Goal: Information Seeking & Learning: Find specific fact

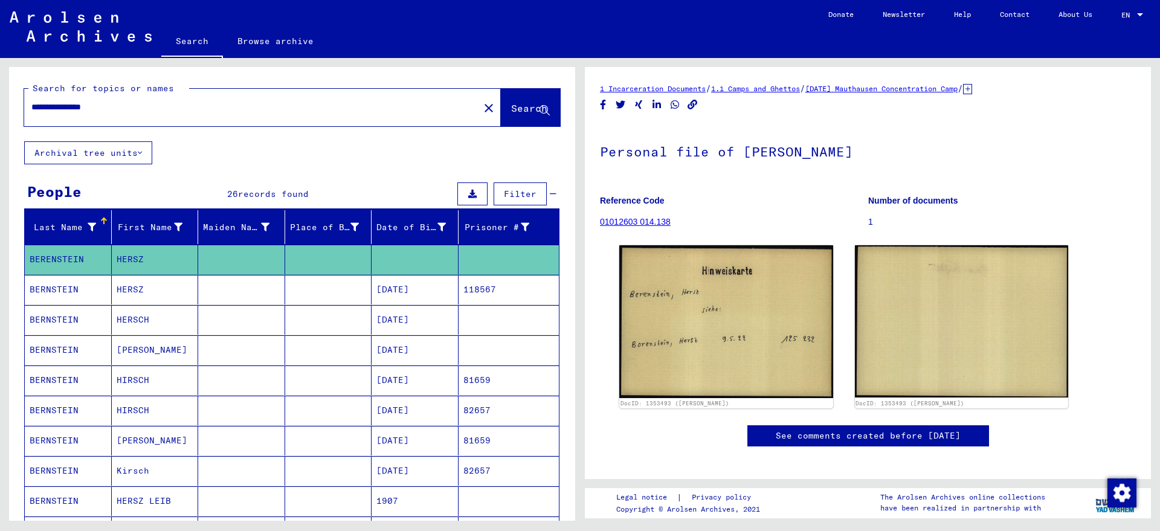
drag, startPoint x: 116, startPoint y: 108, endPoint x: 96, endPoint y: 109, distance: 20.0
click at [96, 109] on input "**********" at bounding box center [251, 107] width 441 height 13
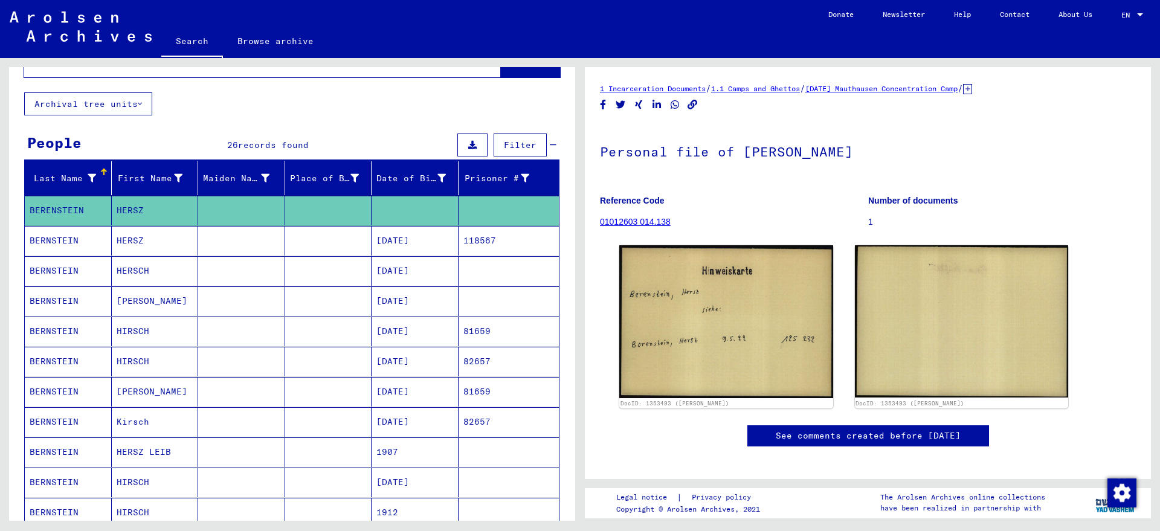
scroll to position [76, 0]
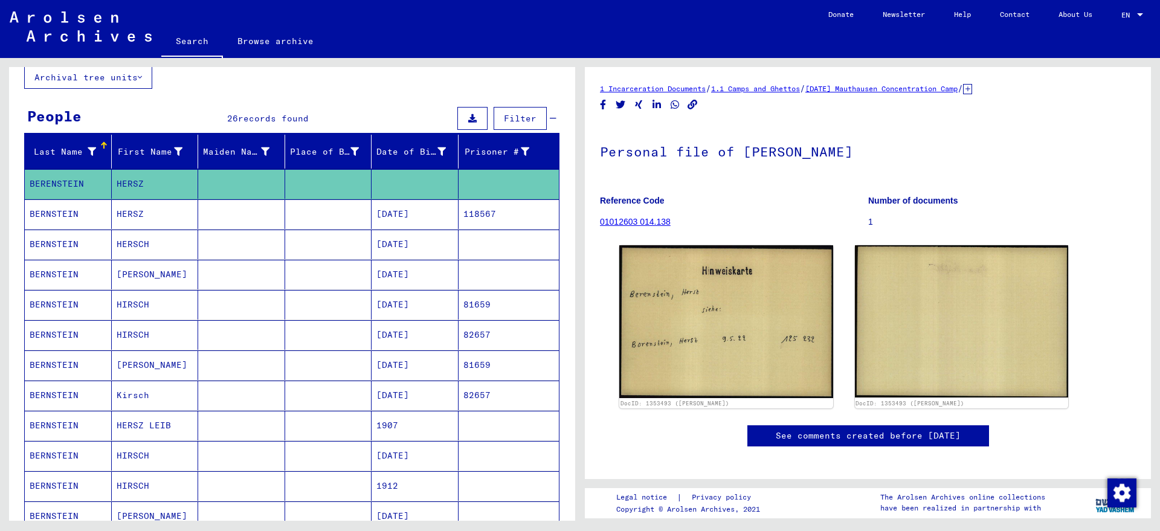
click at [459, 302] on mat-cell "81659" at bounding box center [509, 305] width 101 height 30
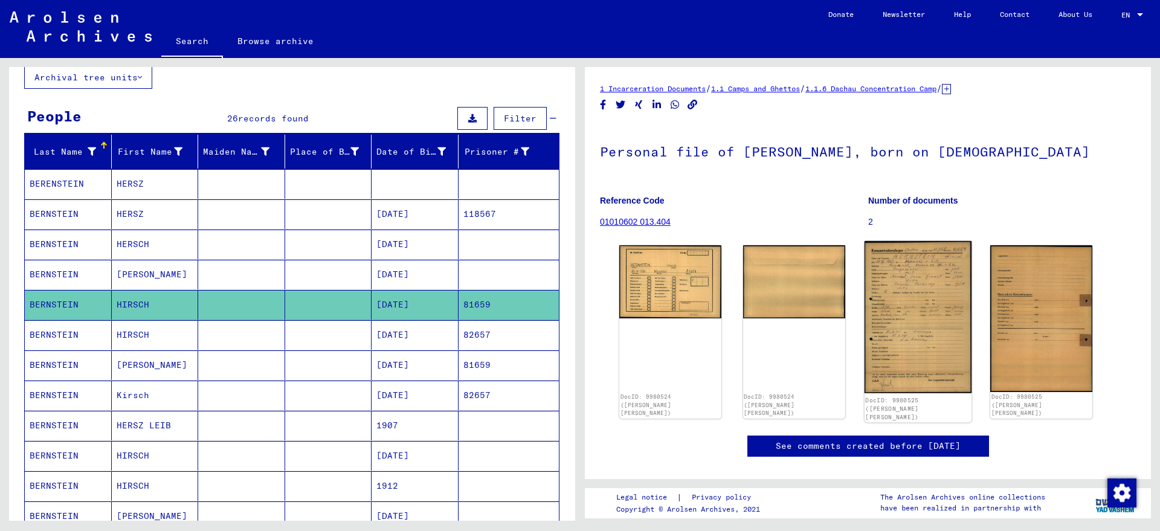
click at [923, 279] on img at bounding box center [917, 317] width 107 height 152
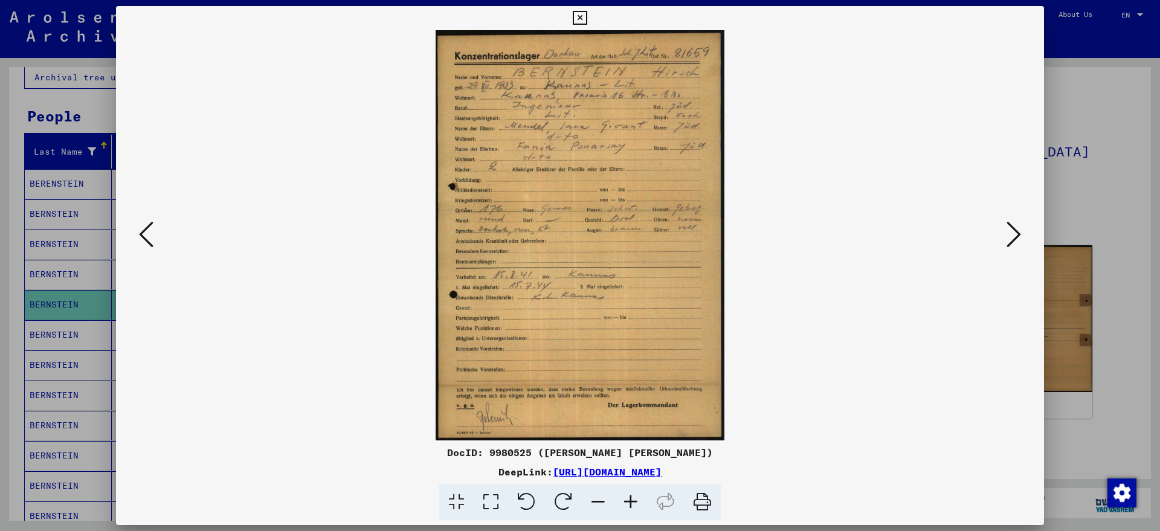
click at [634, 496] on icon at bounding box center [631, 502] width 33 height 37
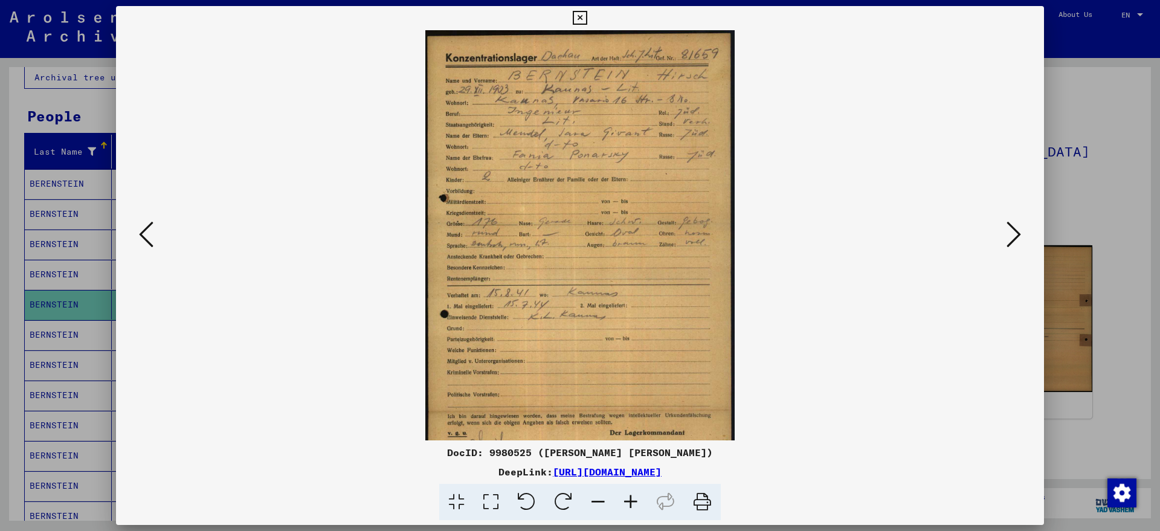
click at [634, 496] on icon at bounding box center [631, 502] width 33 height 37
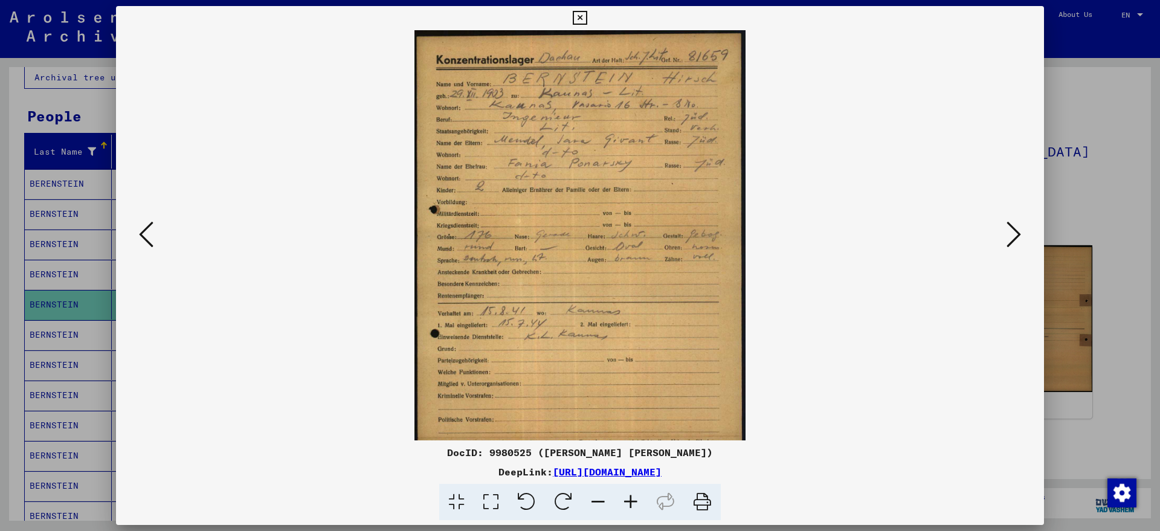
click at [634, 496] on icon at bounding box center [631, 502] width 33 height 37
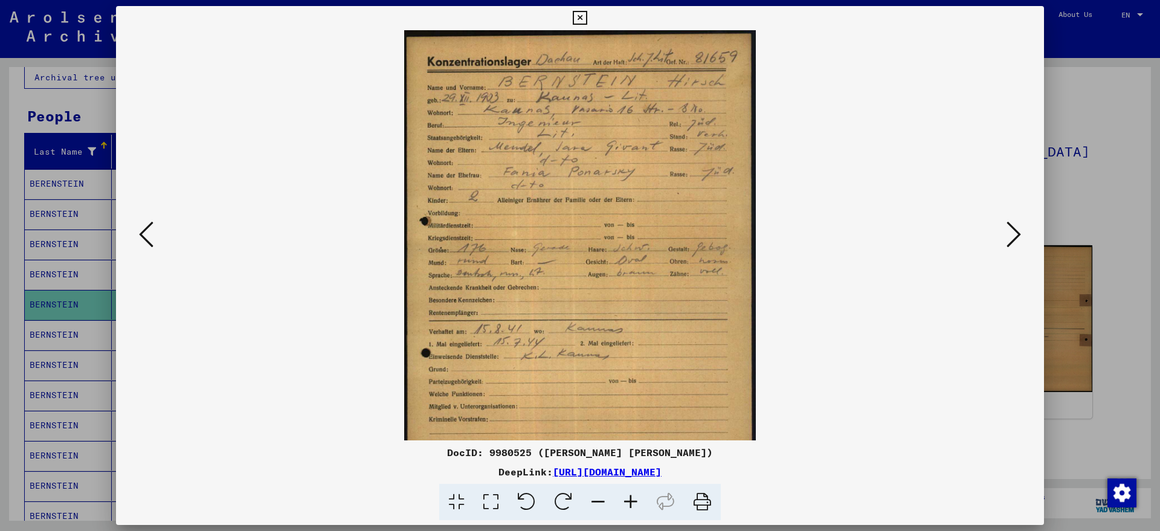
click at [580, 18] on icon at bounding box center [580, 18] width 14 height 15
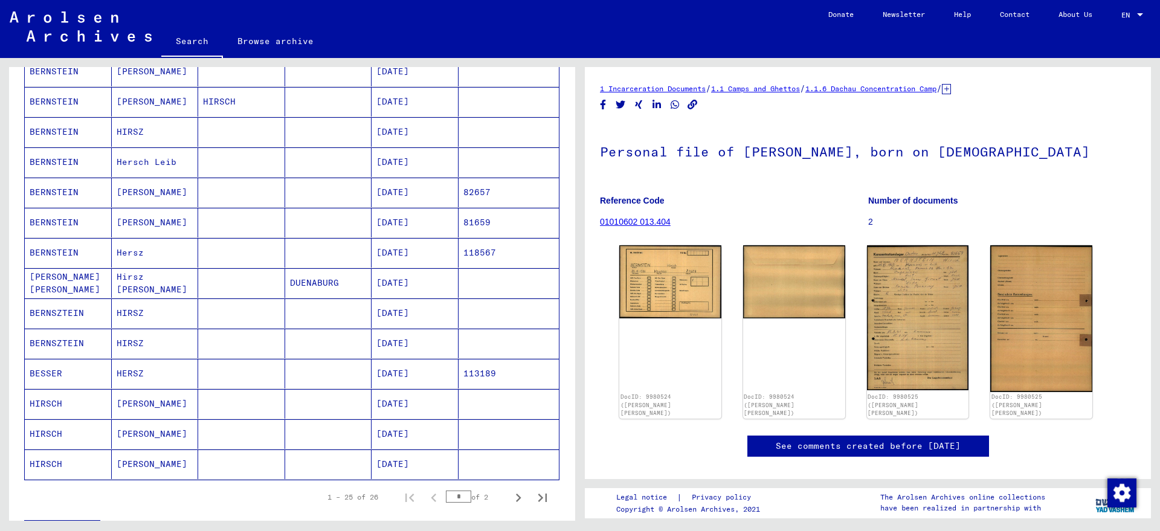
scroll to position [529, 0]
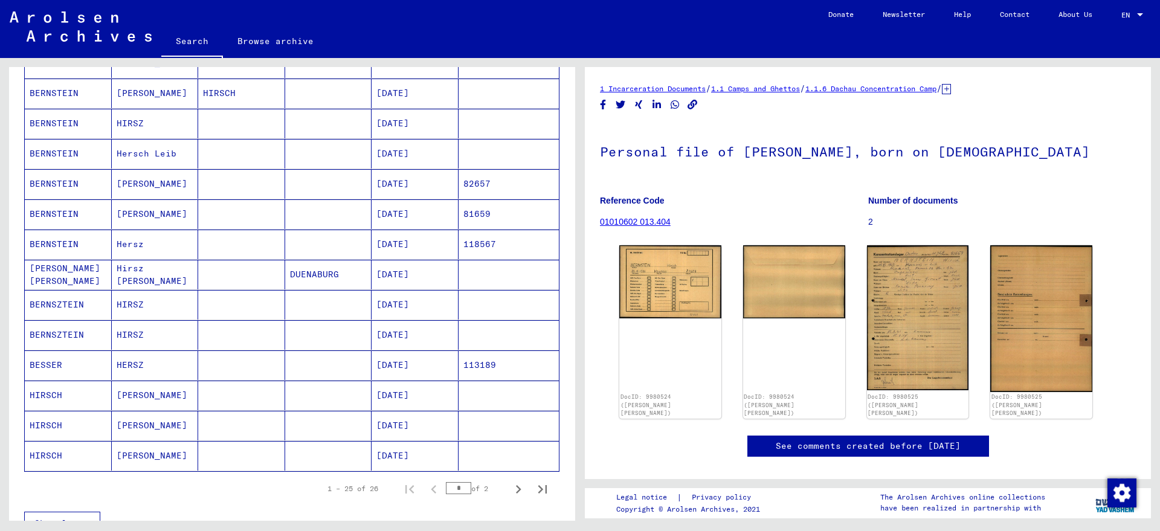
click at [381, 213] on mat-cell "[DATE]" at bounding box center [415, 214] width 87 height 30
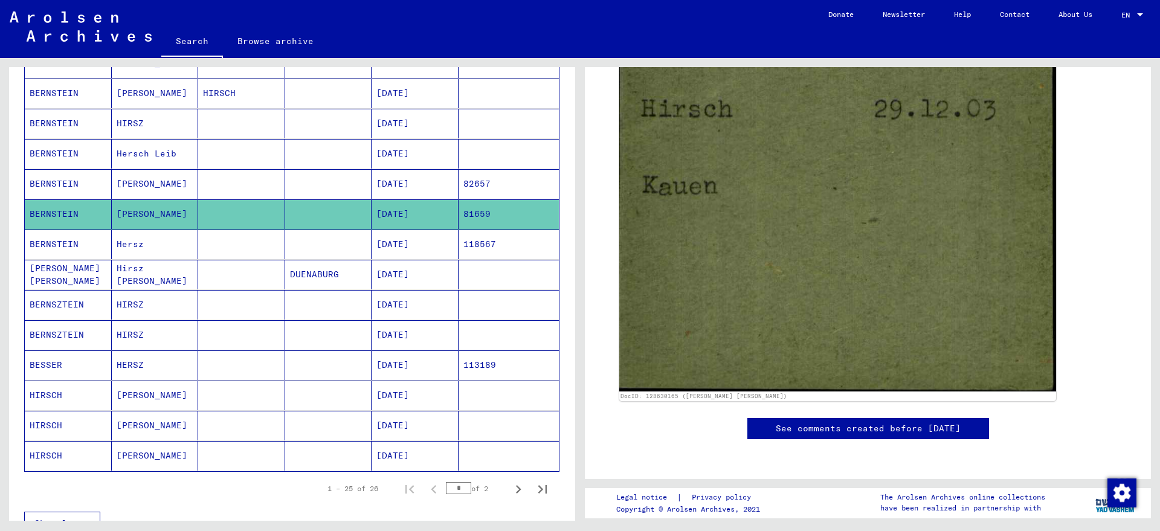
scroll to position [786, 0]
click at [389, 240] on mat-cell "[DATE]" at bounding box center [415, 245] width 87 height 30
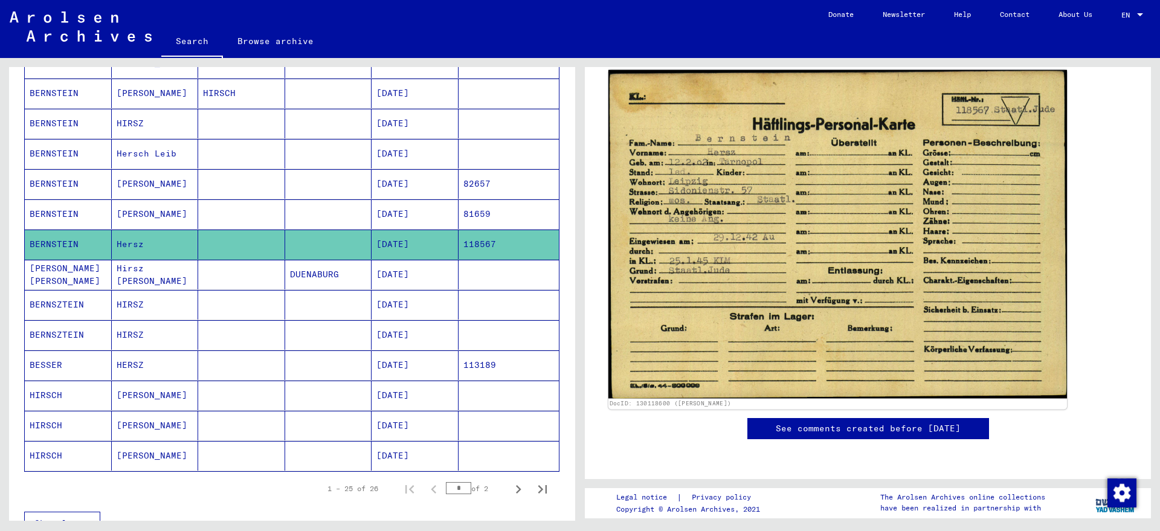
scroll to position [378, 0]
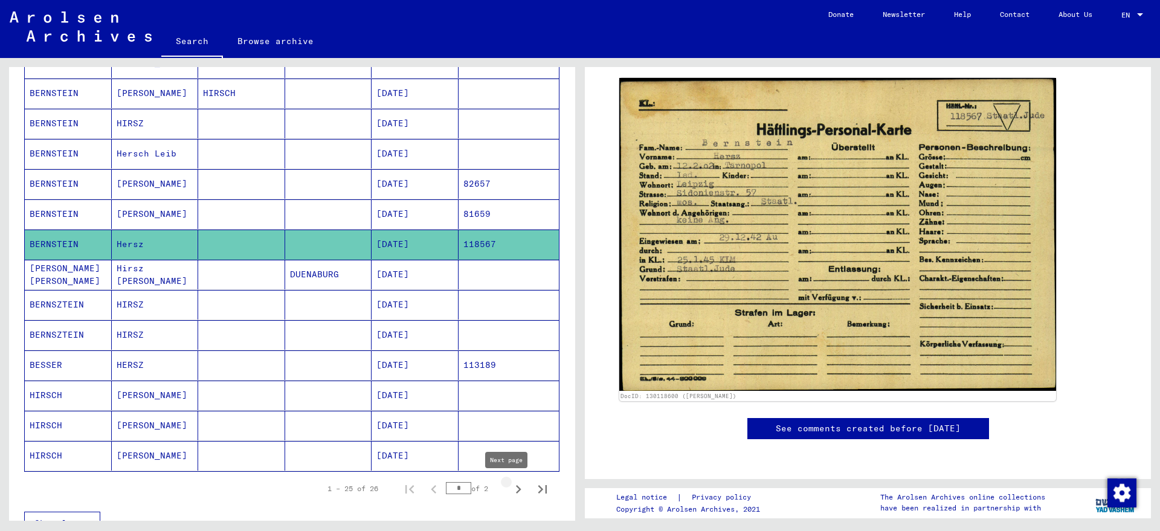
click at [516, 490] on icon "Next page" at bounding box center [518, 489] width 5 height 8
type input "*"
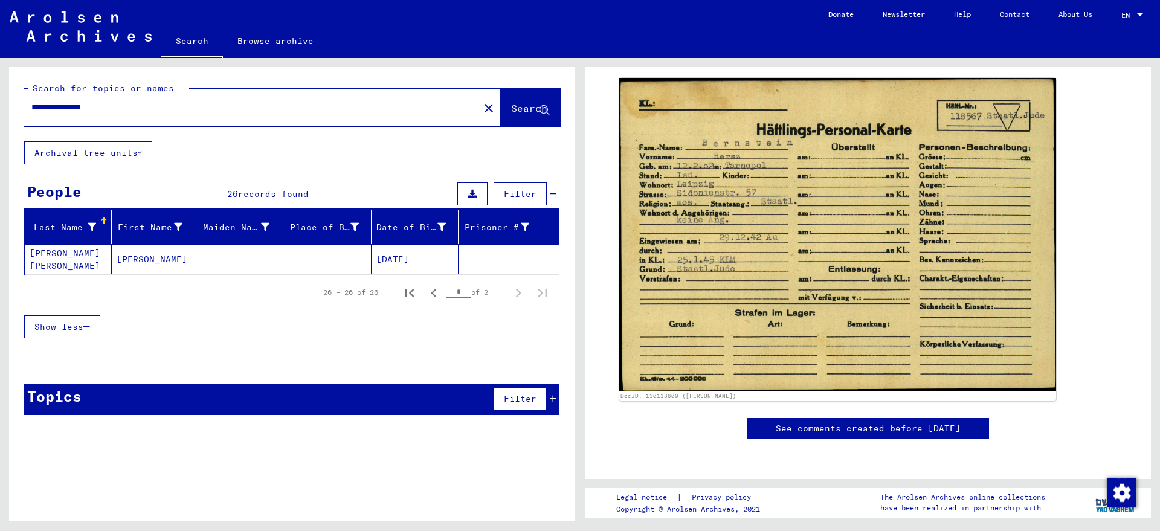
click at [103, 109] on input "**********" at bounding box center [251, 107] width 441 height 13
type input "**********"
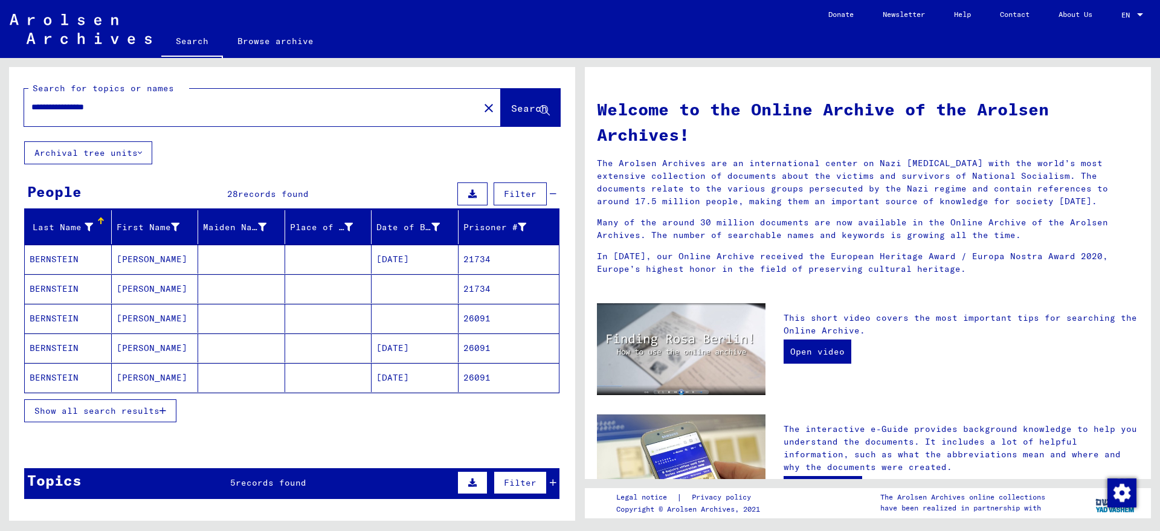
click at [128, 346] on mat-cell "[PERSON_NAME]" at bounding box center [155, 348] width 87 height 29
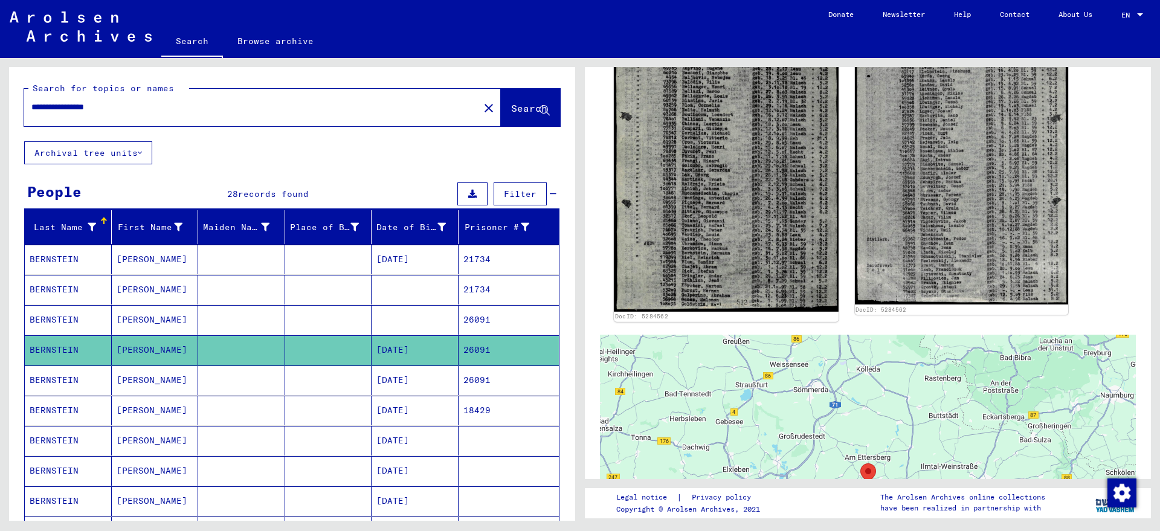
scroll to position [289, 0]
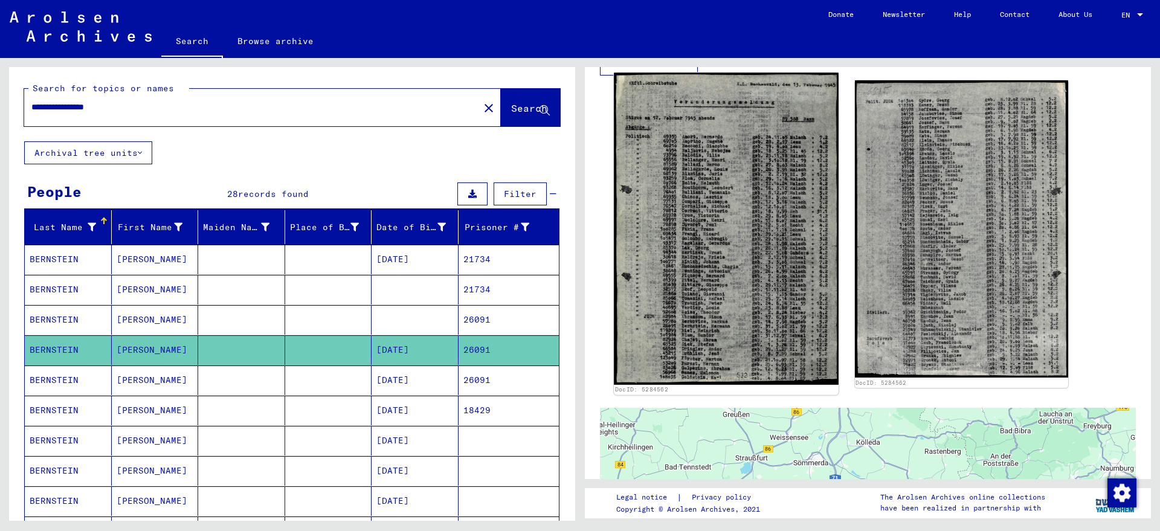
click at [729, 189] on img at bounding box center [726, 229] width 224 height 312
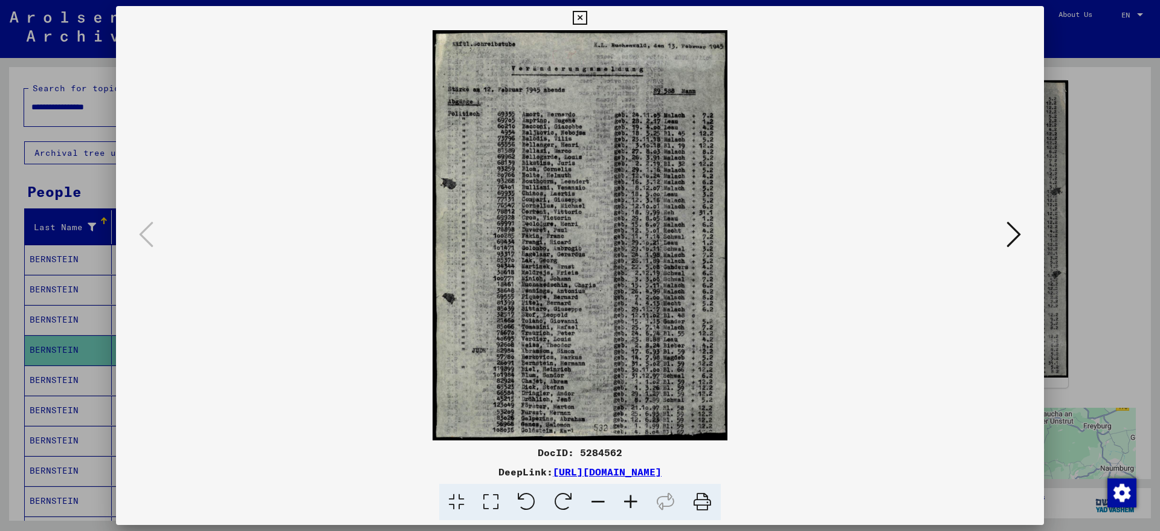
click at [634, 499] on icon at bounding box center [631, 502] width 33 height 37
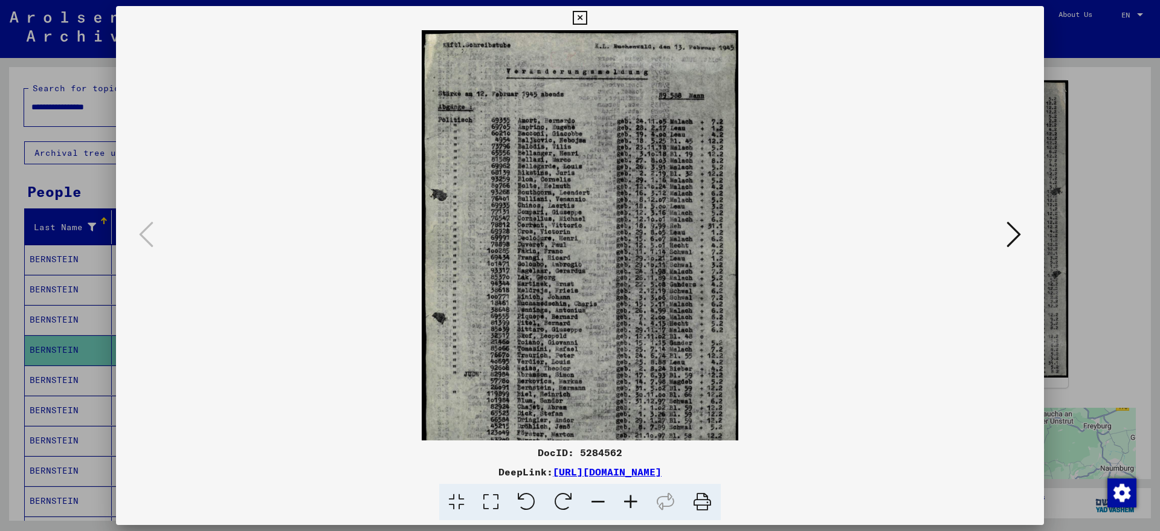
click at [634, 499] on icon at bounding box center [631, 502] width 33 height 37
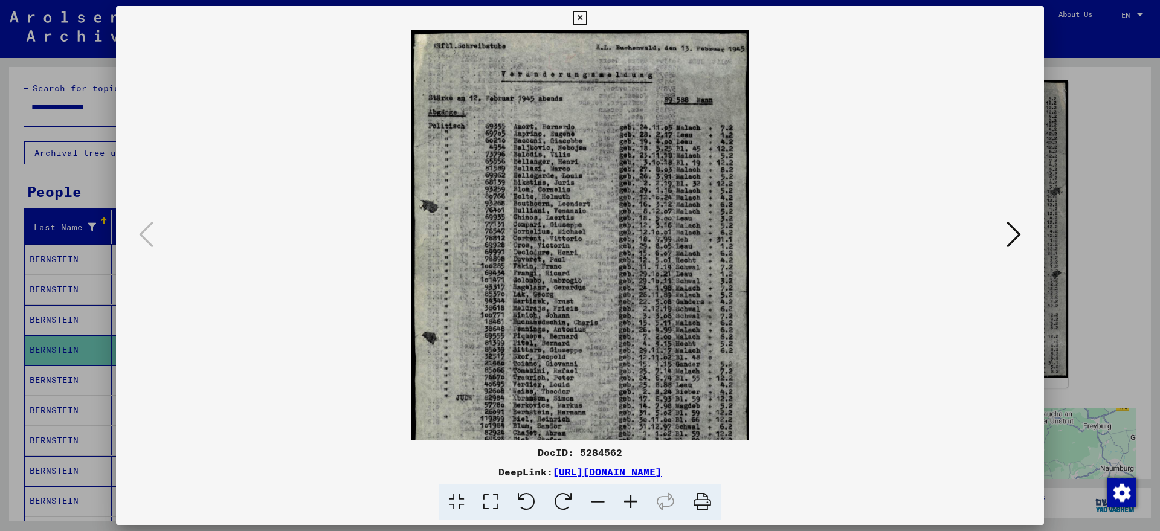
click at [634, 499] on icon at bounding box center [631, 502] width 33 height 37
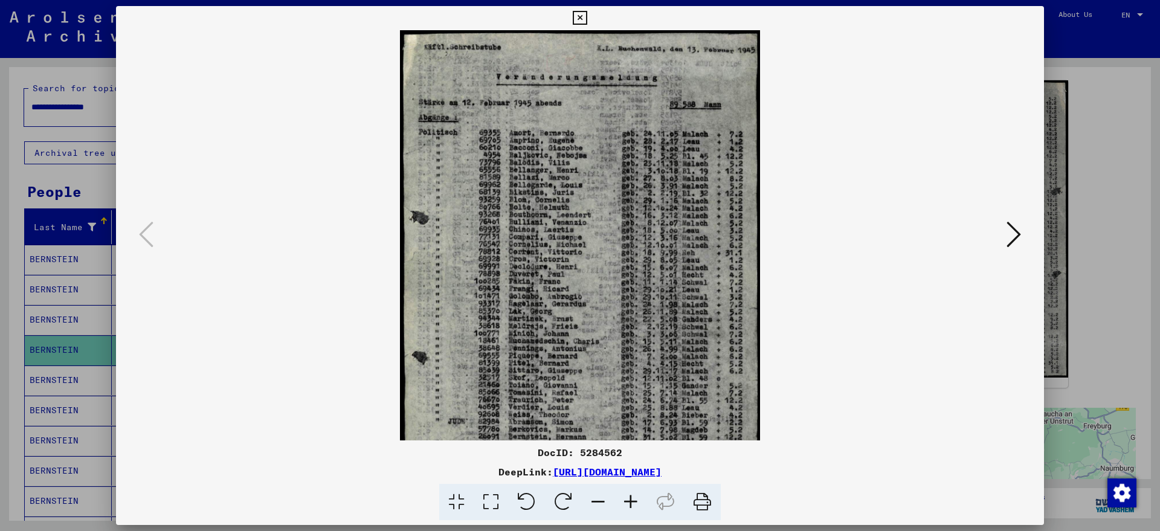
click at [634, 499] on icon at bounding box center [631, 502] width 33 height 37
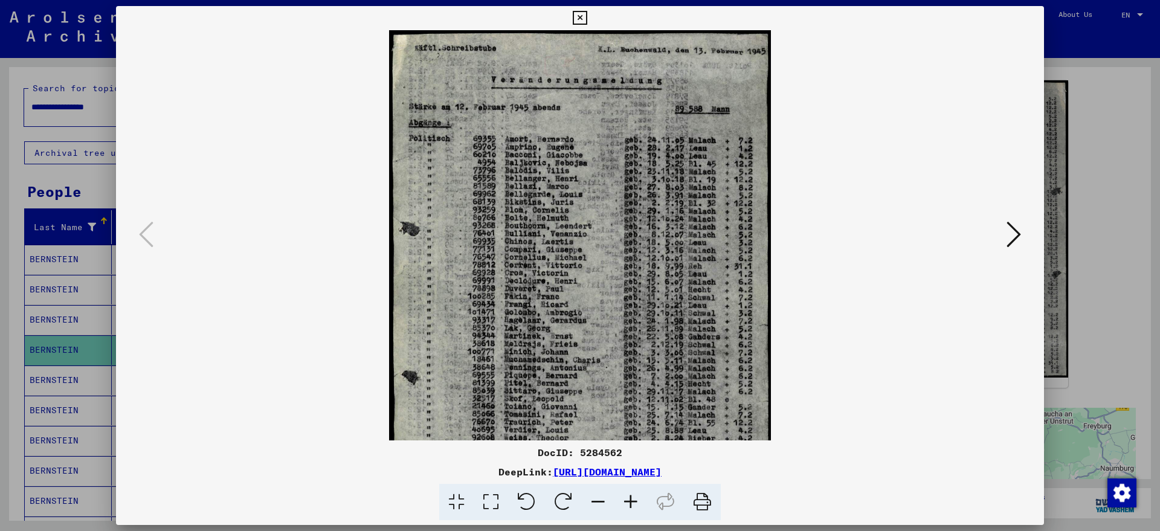
click at [632, 499] on icon at bounding box center [631, 502] width 33 height 37
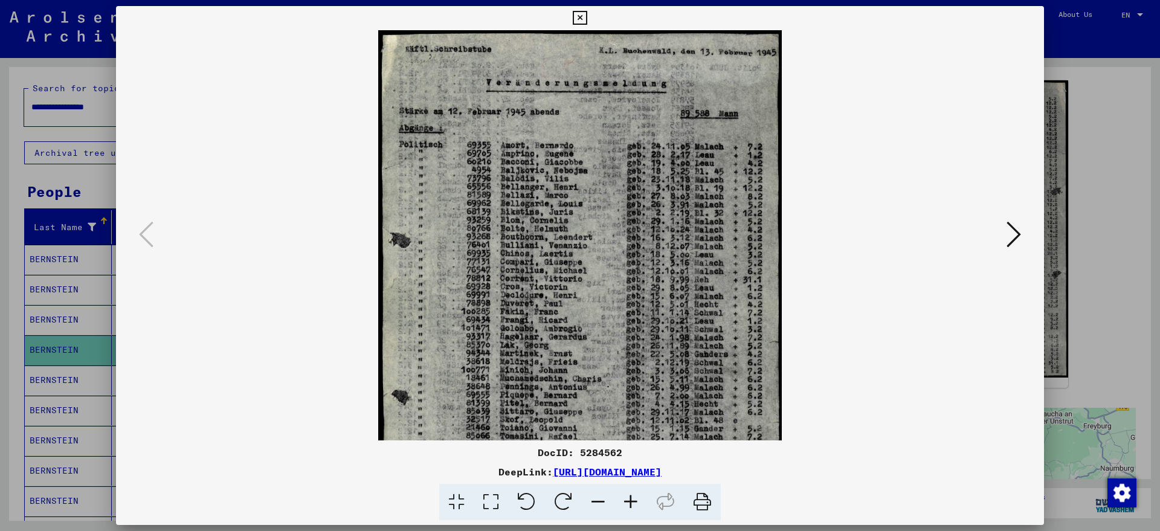
click at [632, 499] on icon at bounding box center [631, 502] width 33 height 37
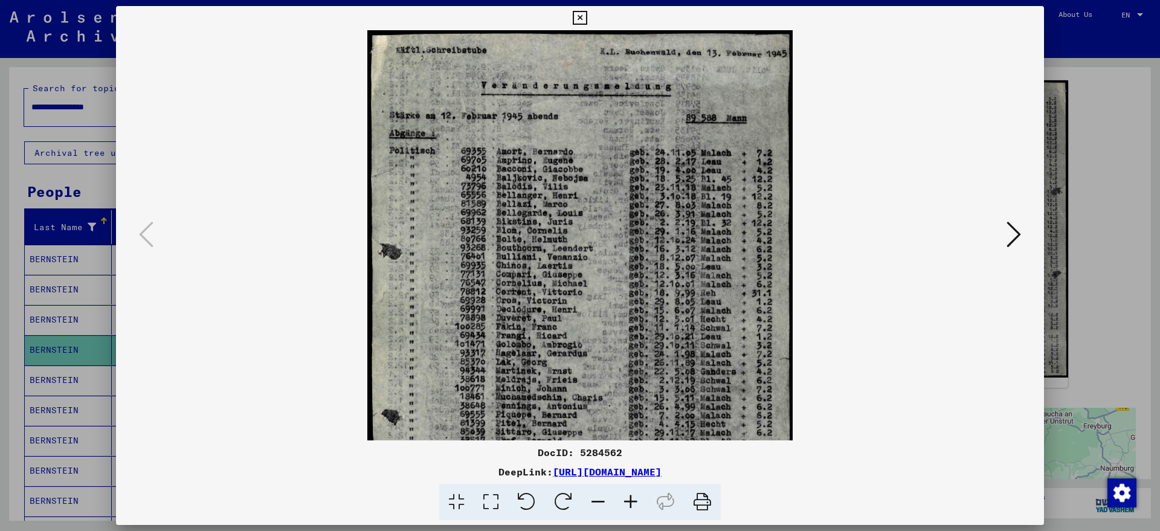
click at [629, 497] on icon at bounding box center [631, 502] width 33 height 37
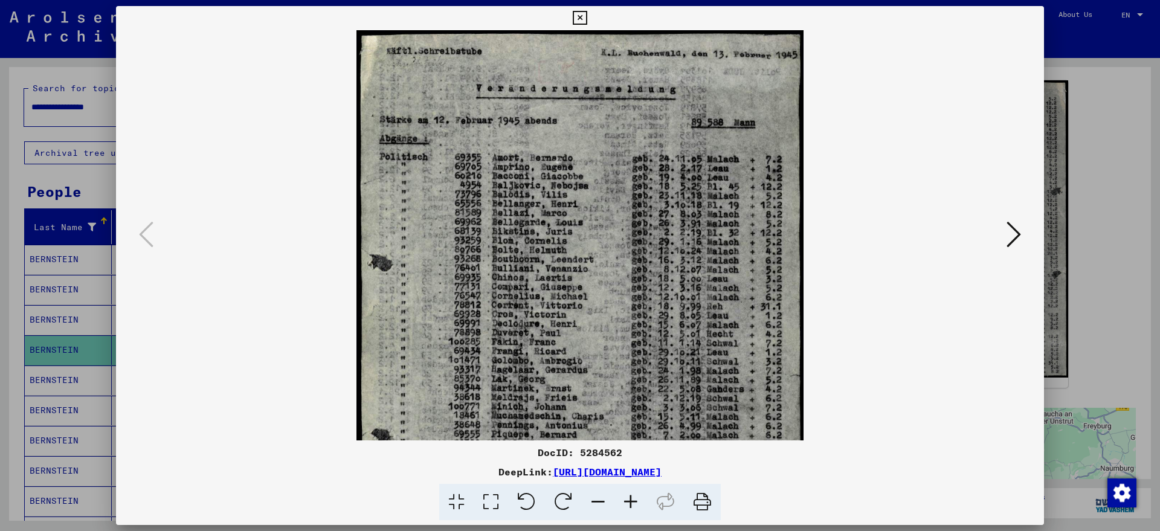
click at [627, 497] on icon at bounding box center [631, 502] width 33 height 37
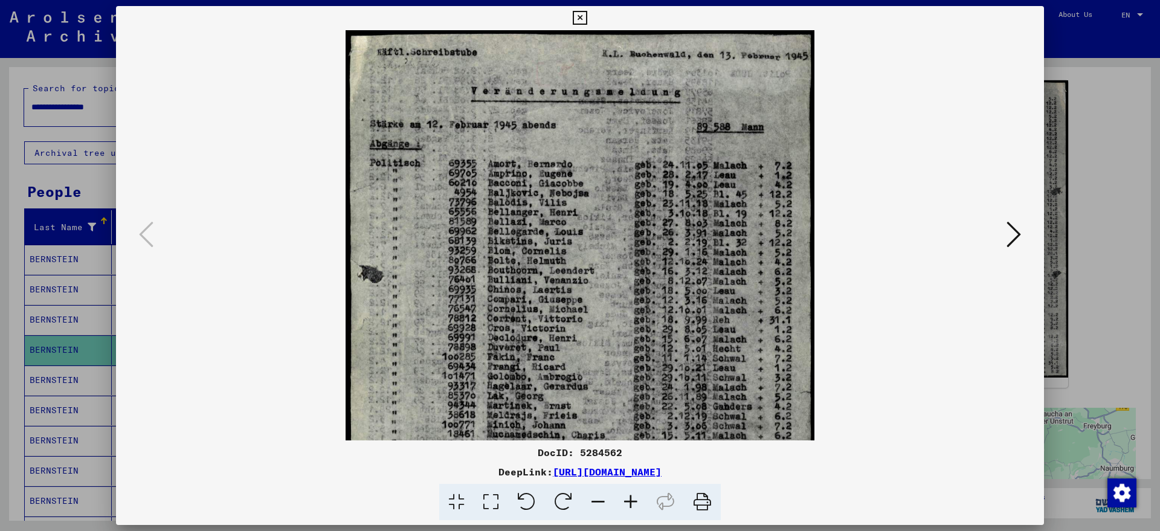
click at [627, 497] on icon at bounding box center [631, 502] width 33 height 37
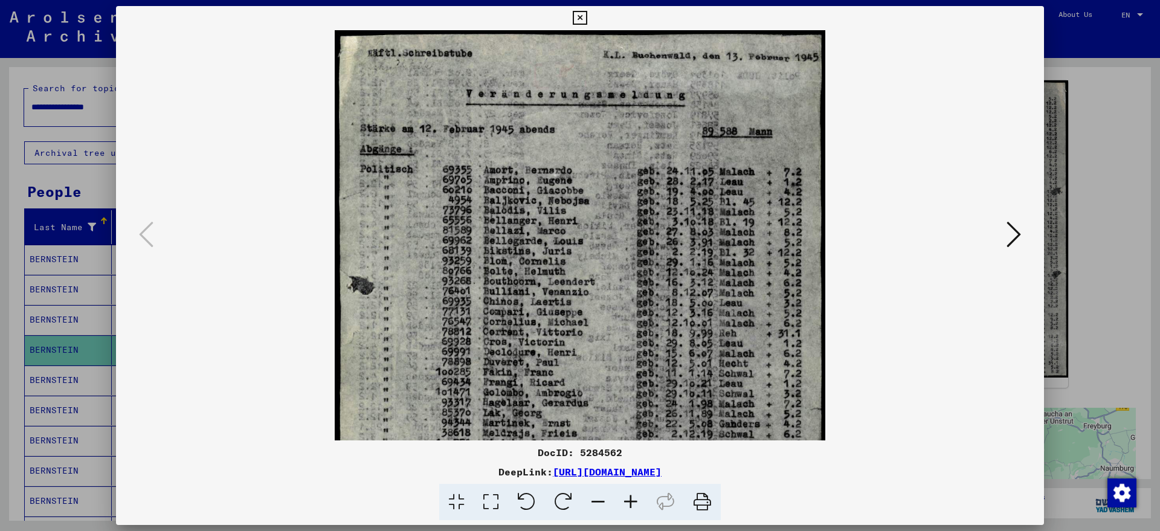
click at [627, 497] on icon at bounding box center [631, 502] width 33 height 37
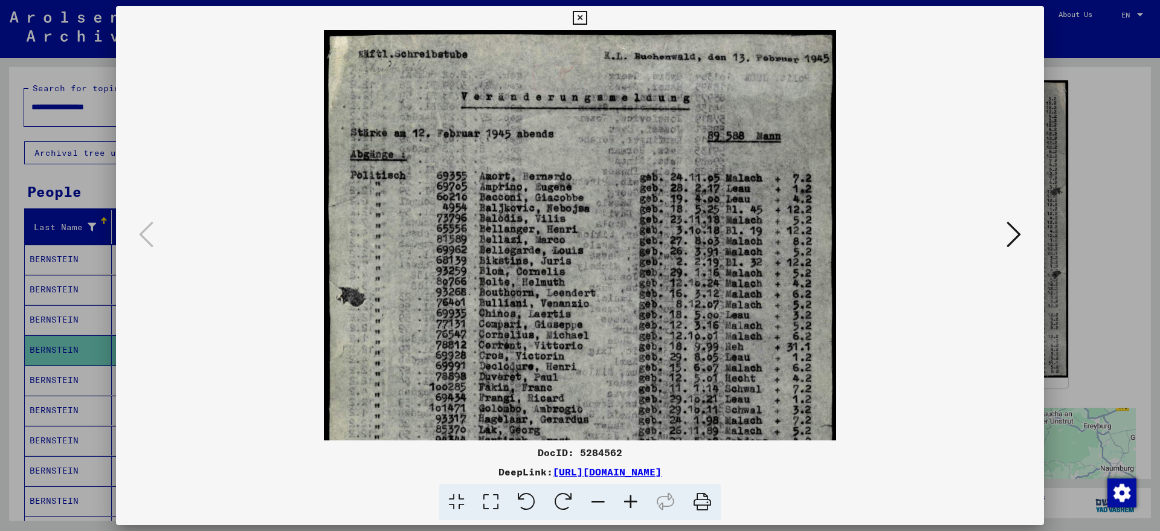
click at [627, 497] on icon at bounding box center [631, 502] width 33 height 37
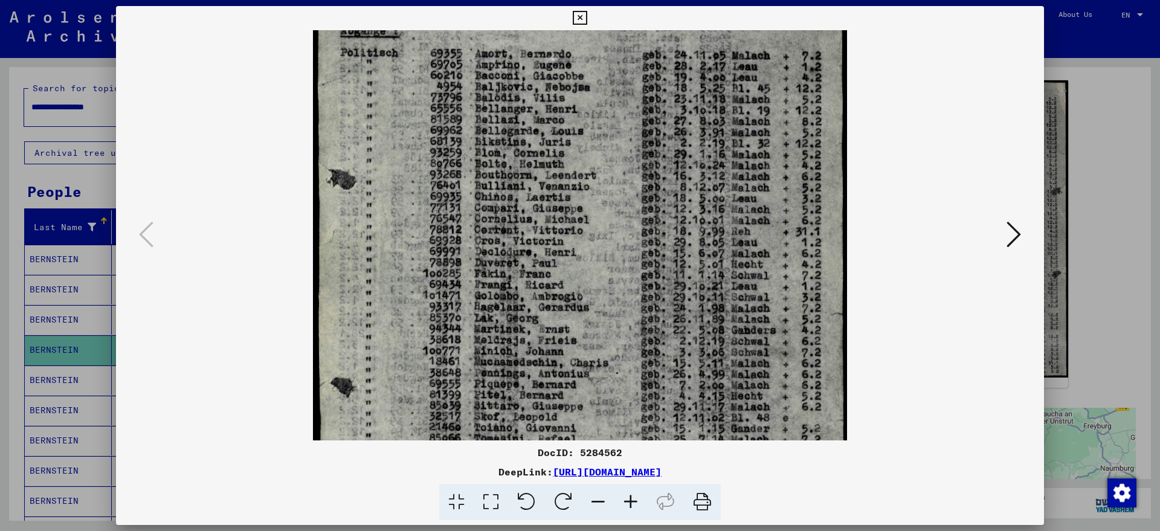
scroll to position [132, 0]
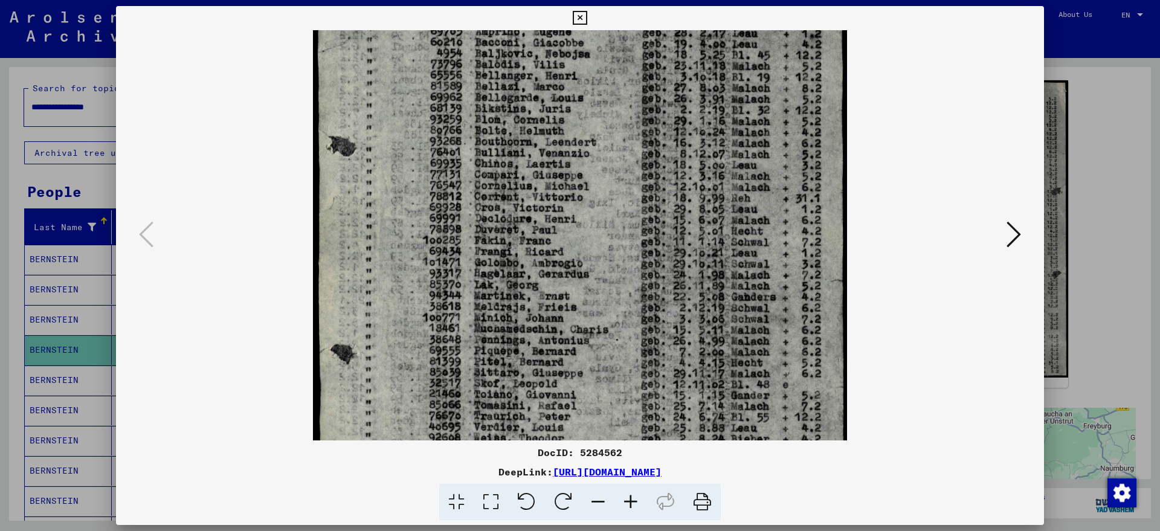
drag, startPoint x: 547, startPoint y: 368, endPoint x: 517, endPoint y: 206, distance: 164.6
click at [517, 206] on img at bounding box center [580, 239] width 534 height 743
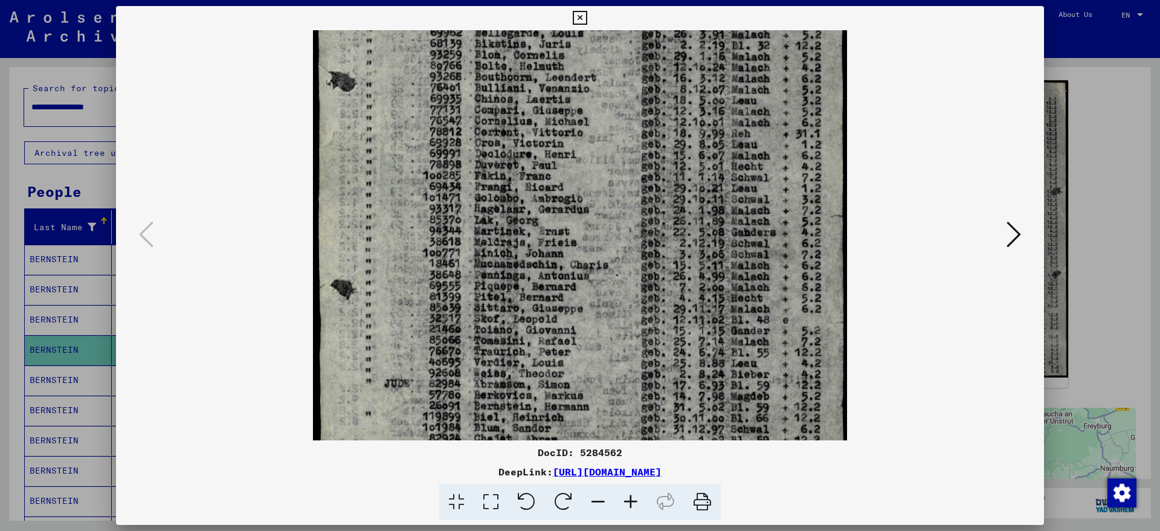
scroll to position [332, 0]
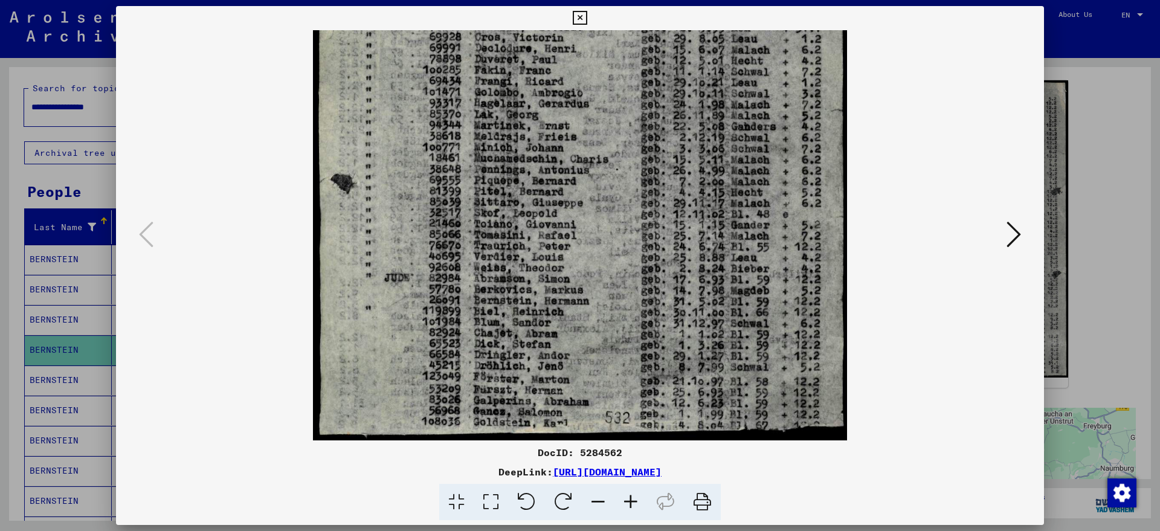
drag, startPoint x: 516, startPoint y: 317, endPoint x: 533, endPoint y: 30, distance: 287.6
click at [533, 31] on img at bounding box center [580, 69] width 534 height 743
click at [585, 18] on icon at bounding box center [580, 18] width 14 height 15
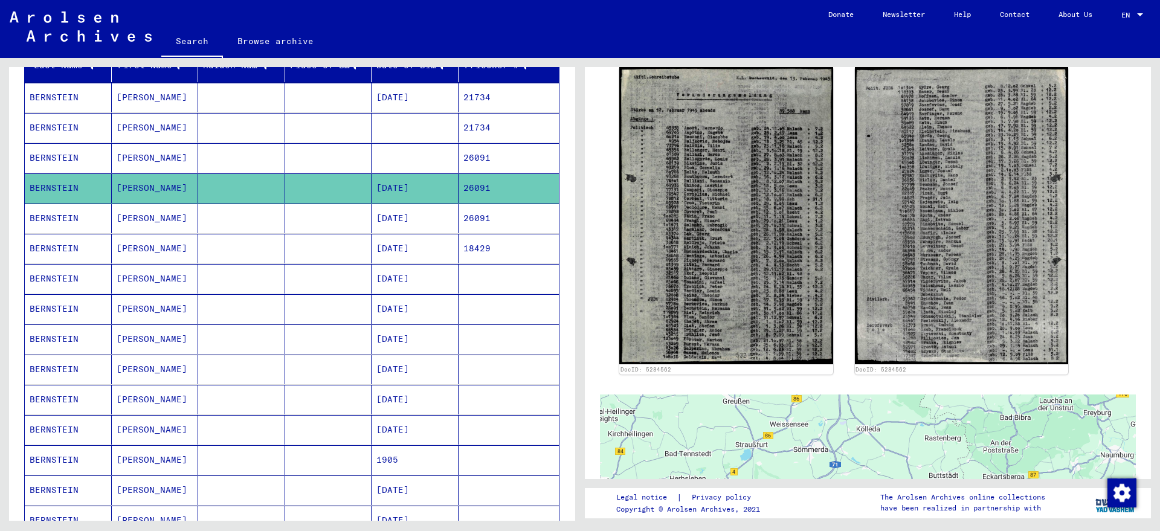
scroll to position [151, 0]
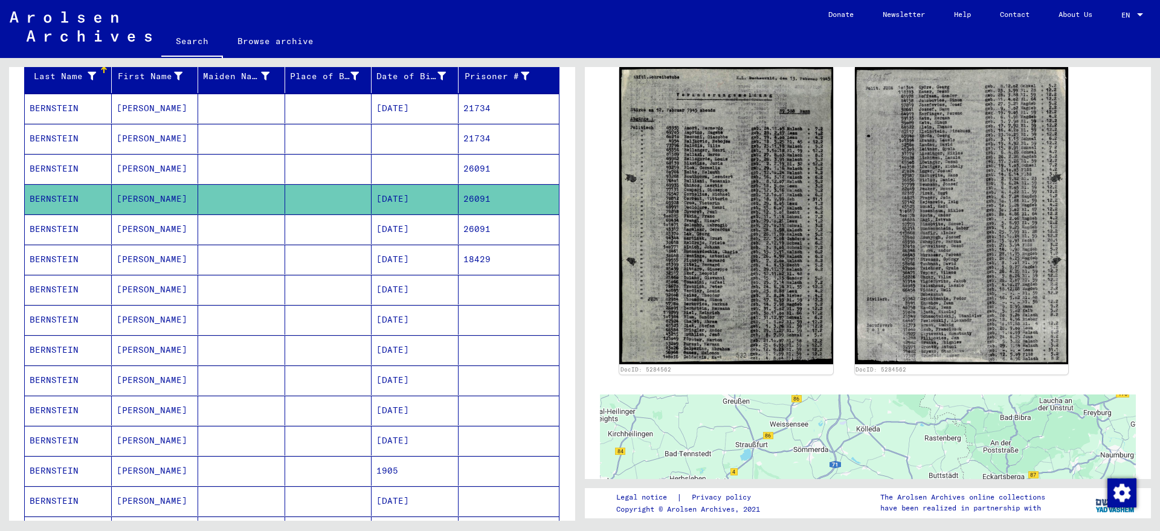
click at [466, 228] on mat-cell "26091" at bounding box center [509, 230] width 101 height 30
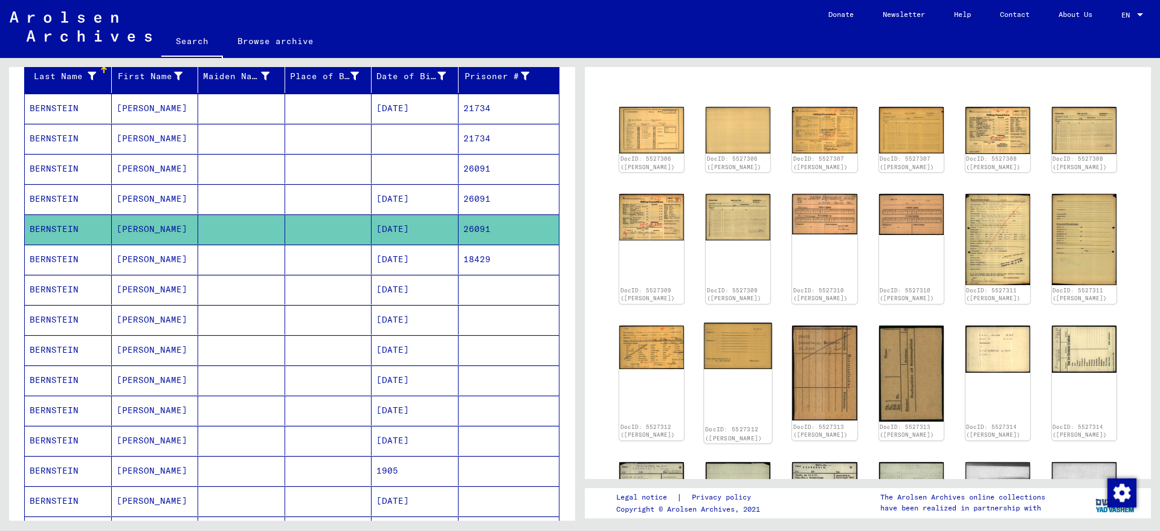
scroll to position [70, 0]
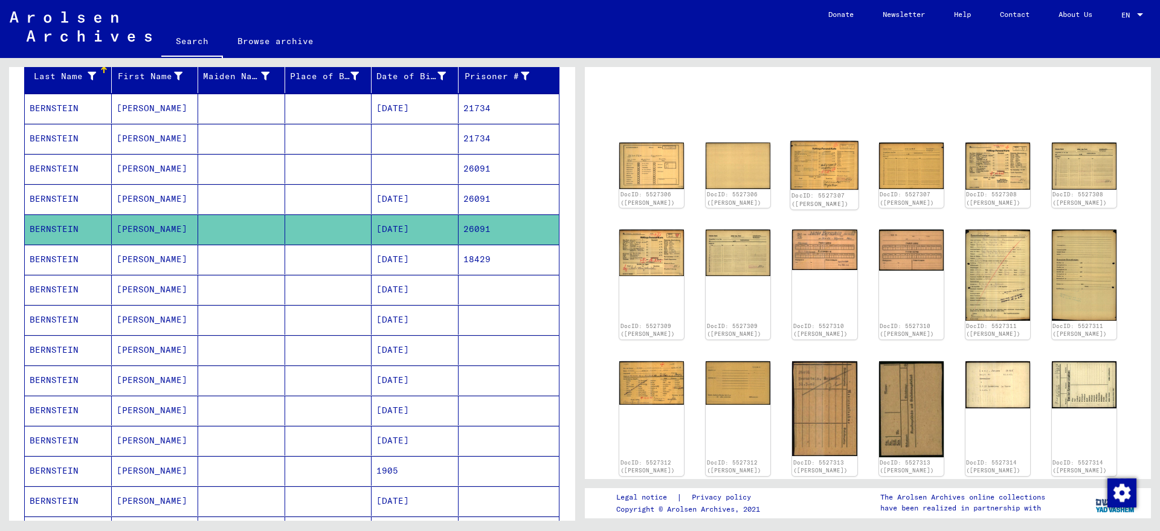
click at [829, 159] on img at bounding box center [825, 165] width 68 height 49
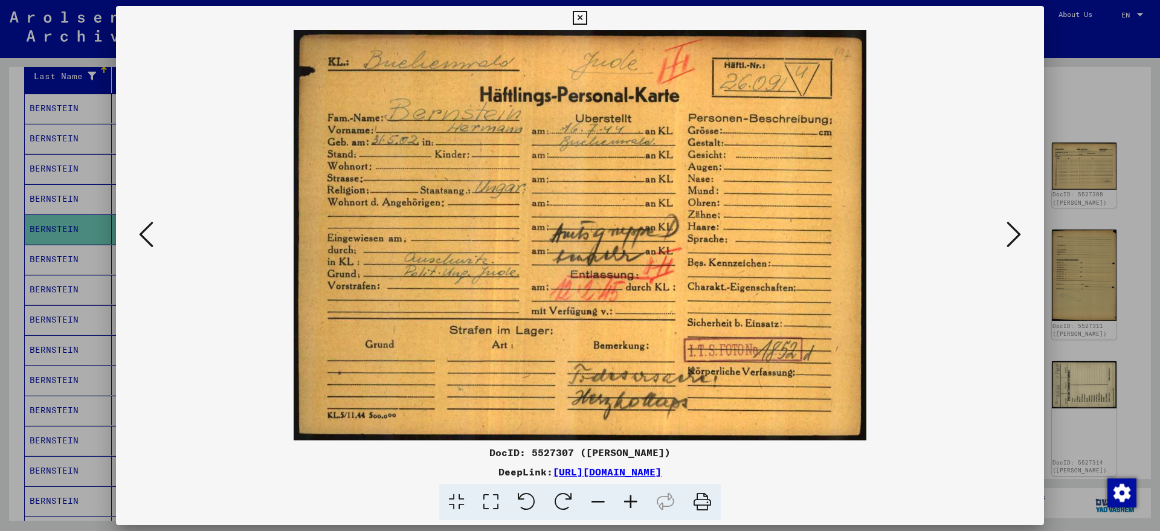
click at [1010, 236] on icon at bounding box center [1014, 234] width 15 height 29
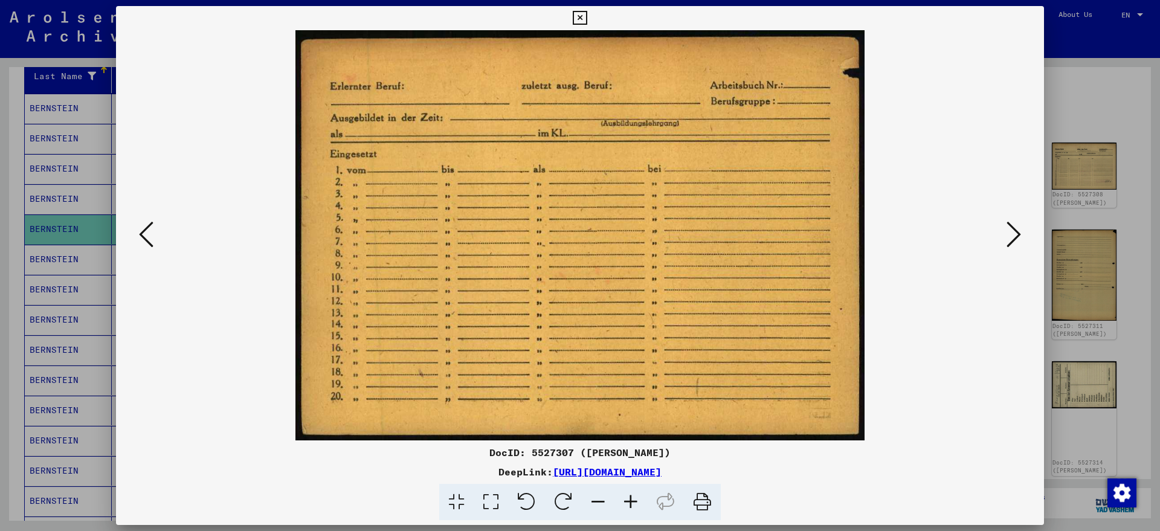
click at [1010, 236] on icon at bounding box center [1014, 234] width 15 height 29
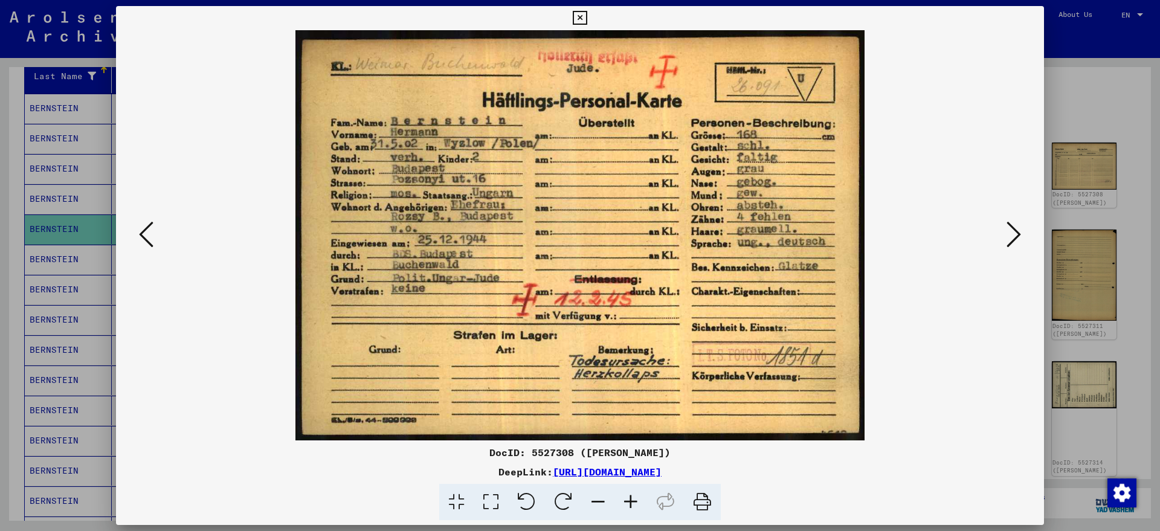
drag, startPoint x: 1010, startPoint y: 236, endPoint x: 998, endPoint y: 238, distance: 12.8
click at [998, 238] on div at bounding box center [580, 235] width 928 height 410
click at [1015, 236] on icon at bounding box center [1014, 234] width 15 height 29
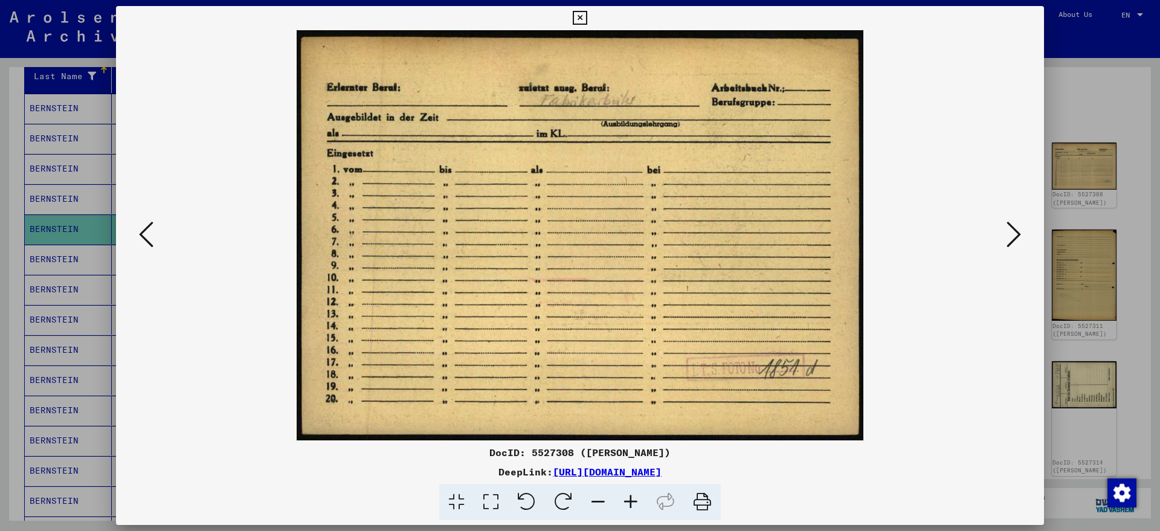
click at [1015, 236] on icon at bounding box center [1014, 234] width 15 height 29
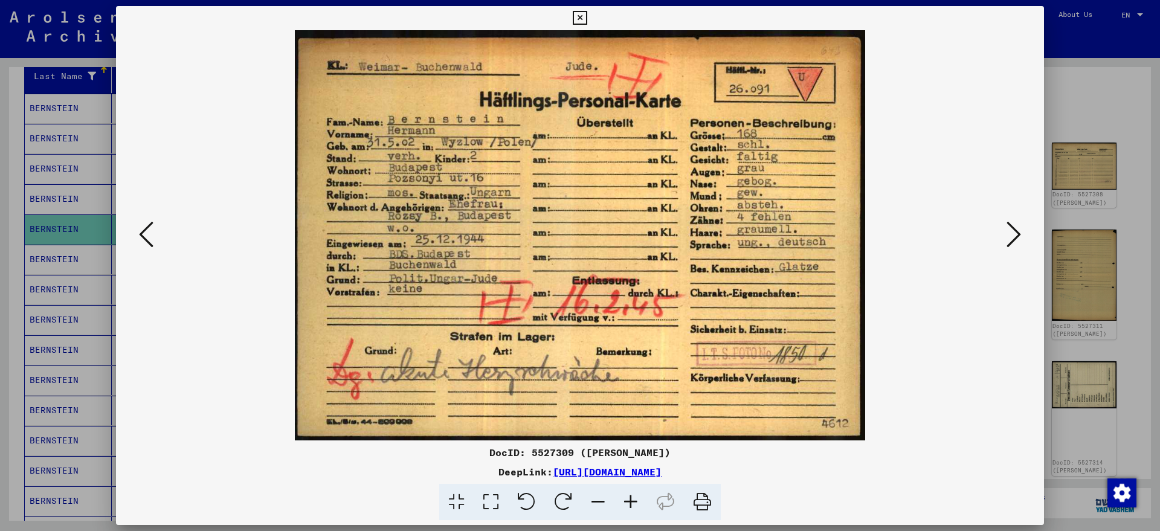
click at [1015, 236] on icon at bounding box center [1014, 234] width 15 height 29
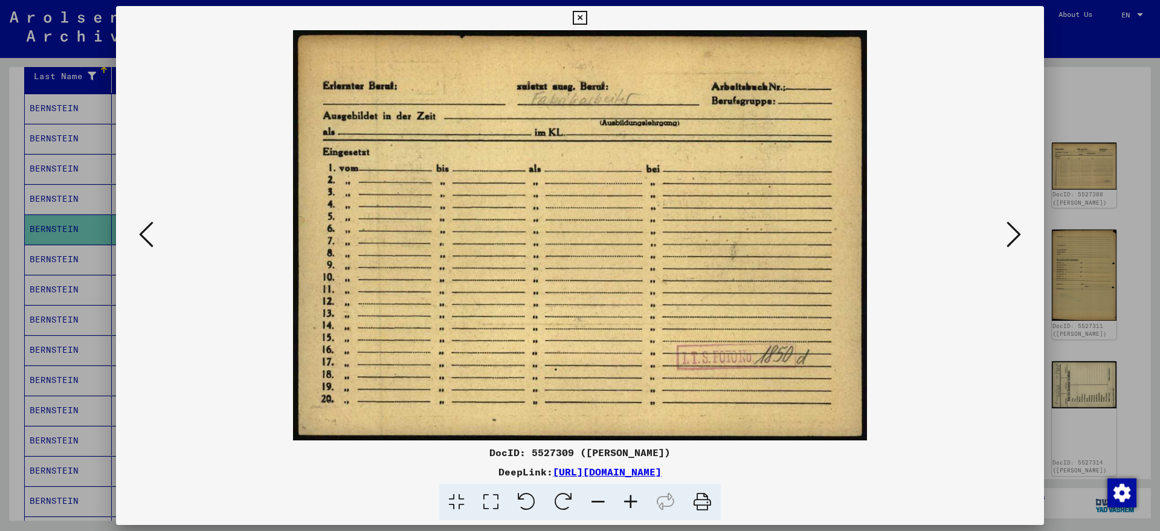
click at [1015, 236] on icon at bounding box center [1014, 234] width 15 height 29
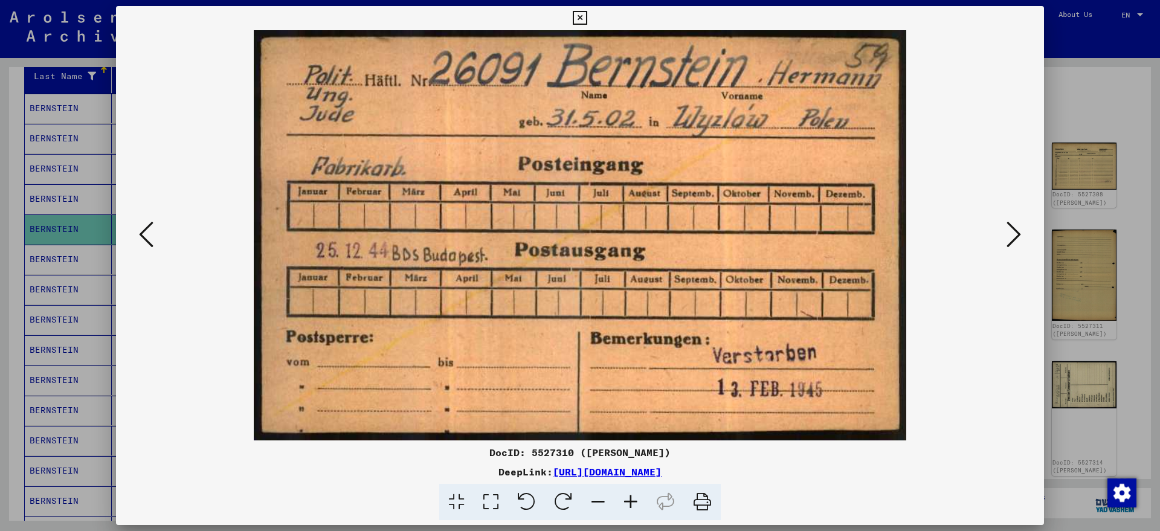
click at [1015, 236] on icon at bounding box center [1014, 234] width 15 height 29
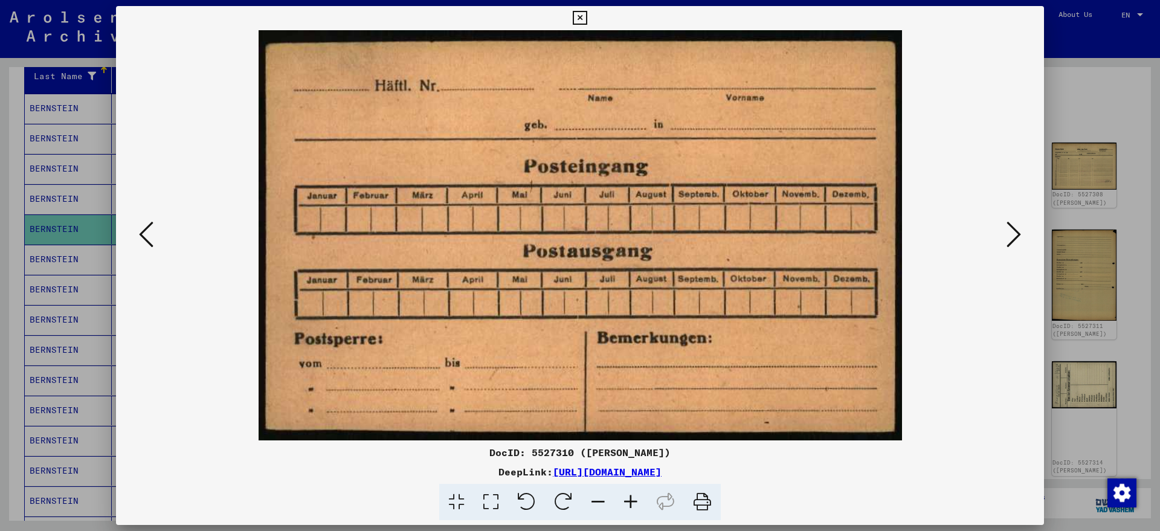
click at [1015, 236] on icon at bounding box center [1014, 234] width 15 height 29
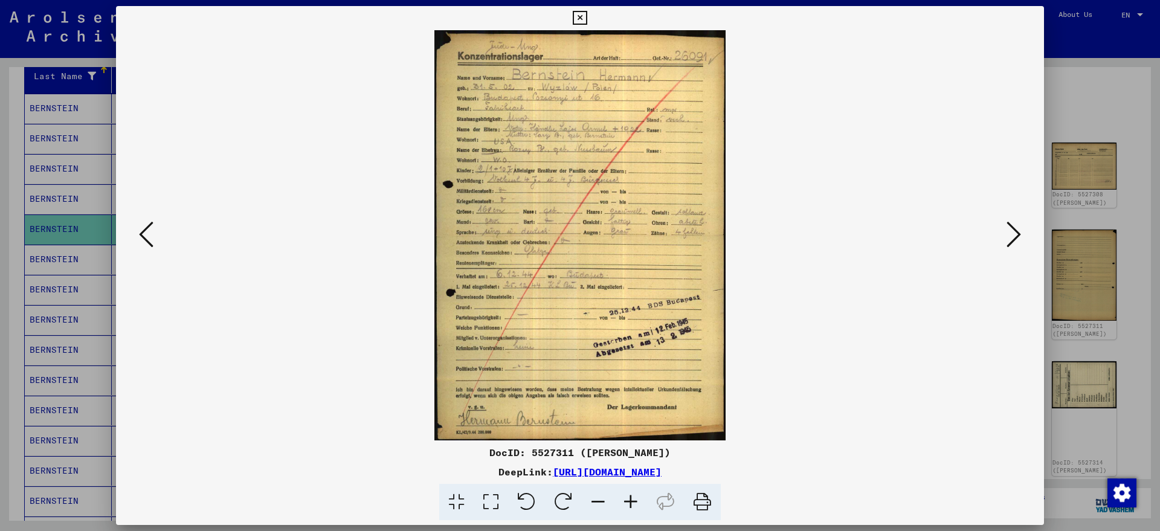
click at [633, 499] on icon at bounding box center [631, 502] width 33 height 37
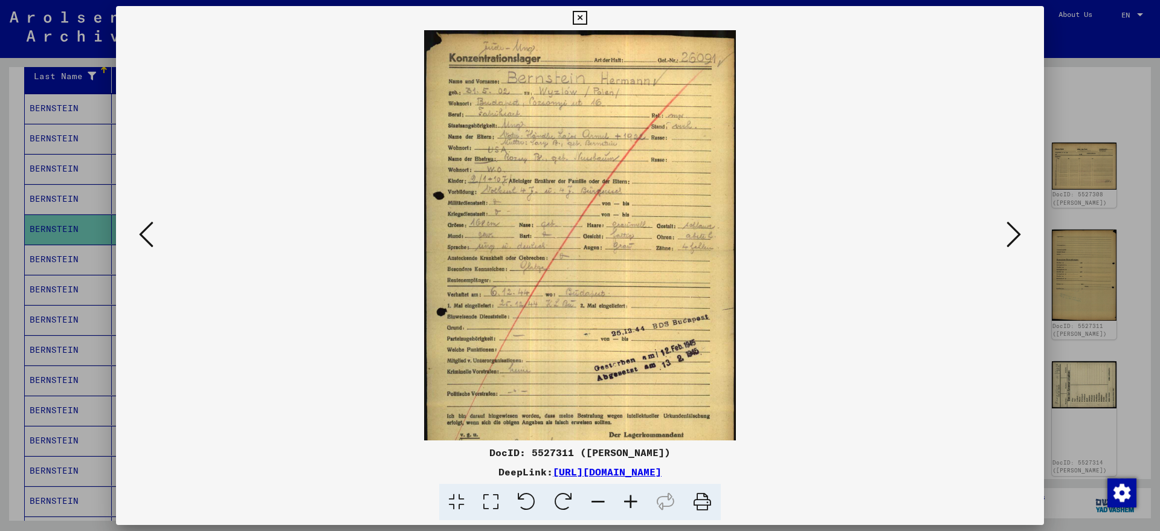
click at [633, 499] on icon at bounding box center [631, 502] width 33 height 37
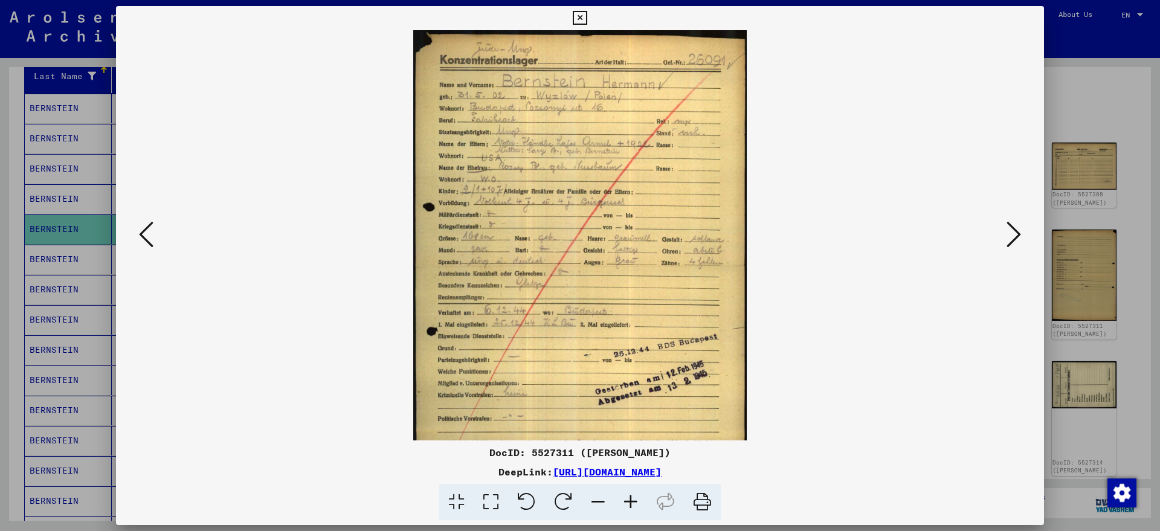
click at [633, 499] on icon at bounding box center [631, 502] width 33 height 37
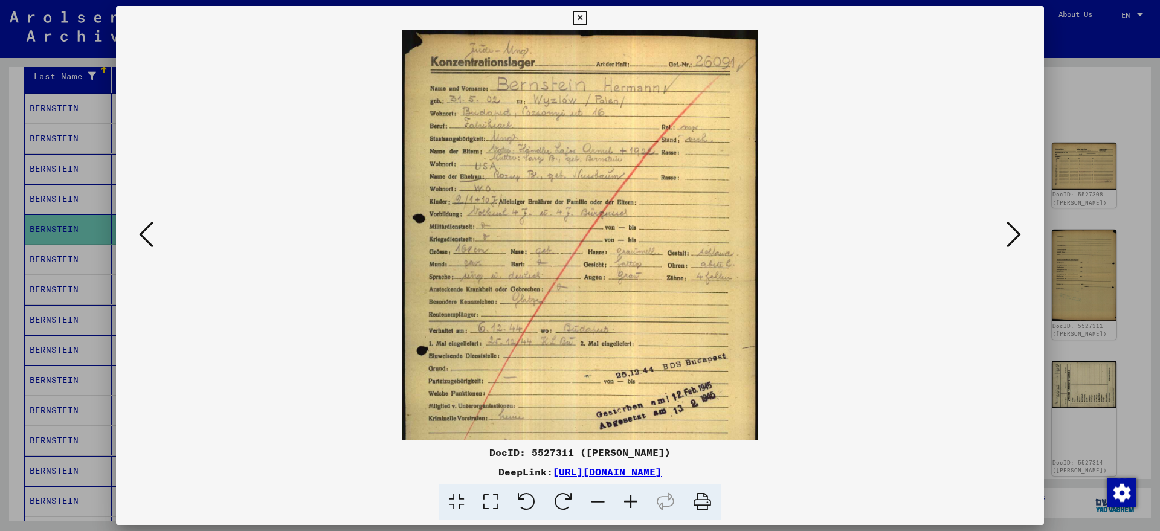
click at [632, 499] on icon at bounding box center [631, 502] width 33 height 37
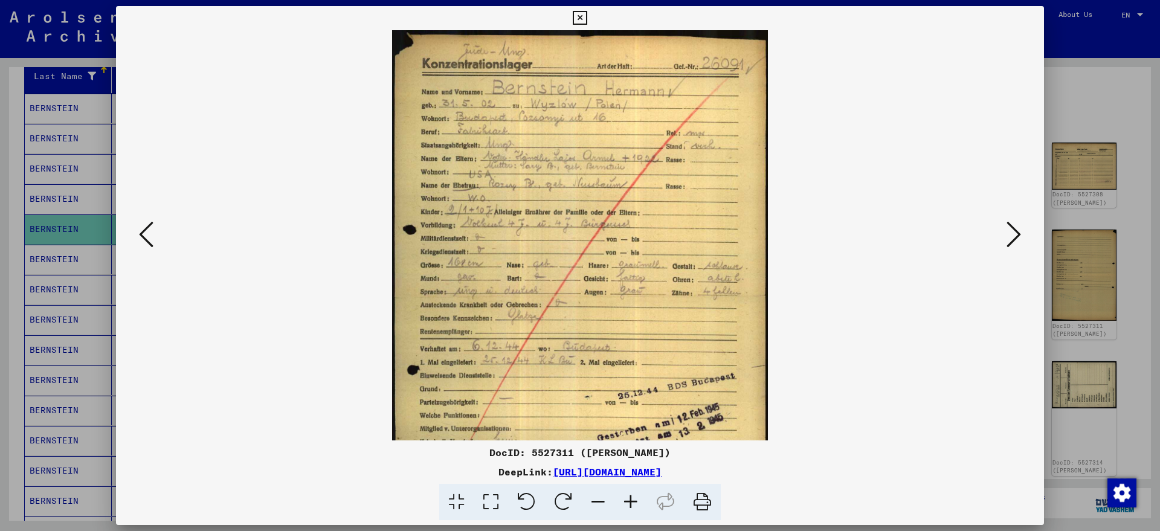
click at [632, 499] on icon at bounding box center [631, 502] width 33 height 37
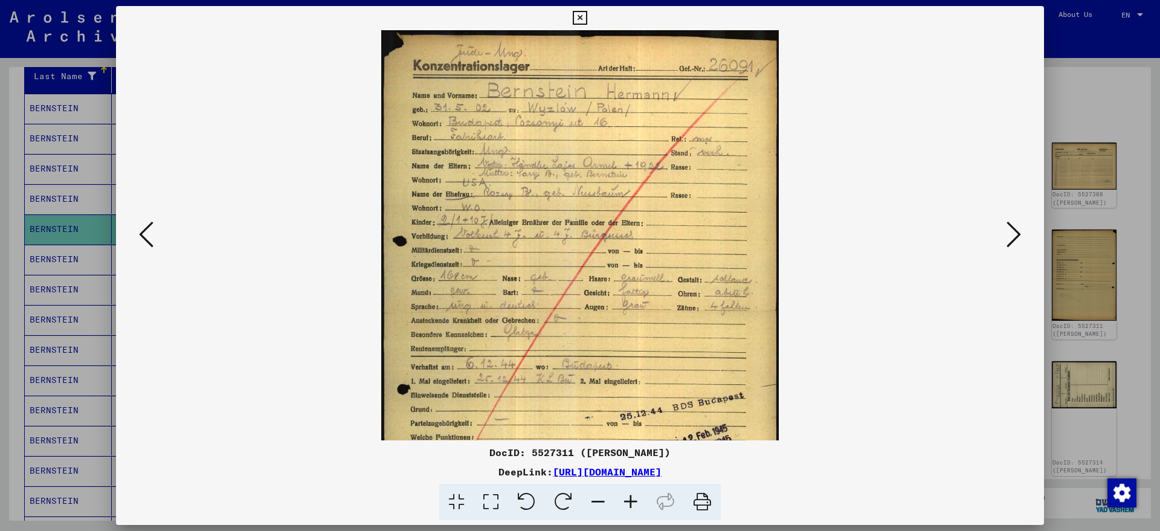
click at [632, 499] on icon at bounding box center [631, 502] width 33 height 37
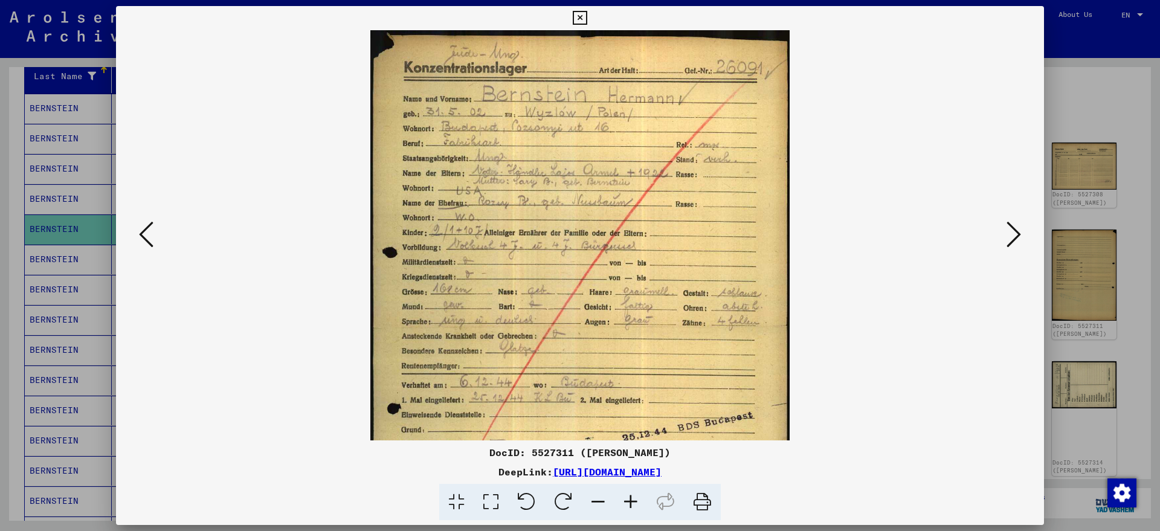
click at [632, 499] on icon at bounding box center [631, 502] width 33 height 37
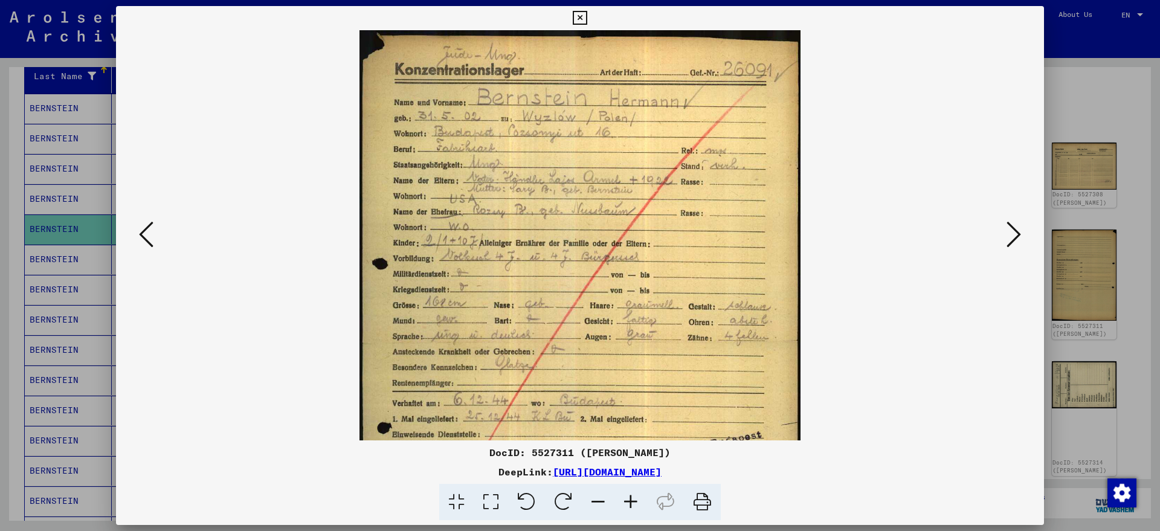
click at [634, 500] on icon at bounding box center [631, 502] width 33 height 37
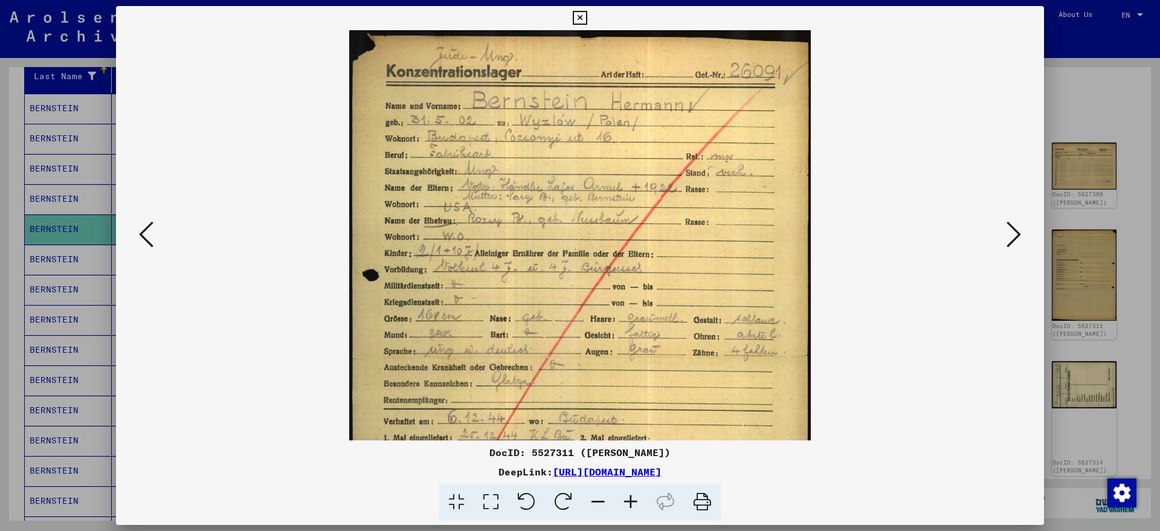
click at [634, 500] on icon at bounding box center [631, 502] width 33 height 37
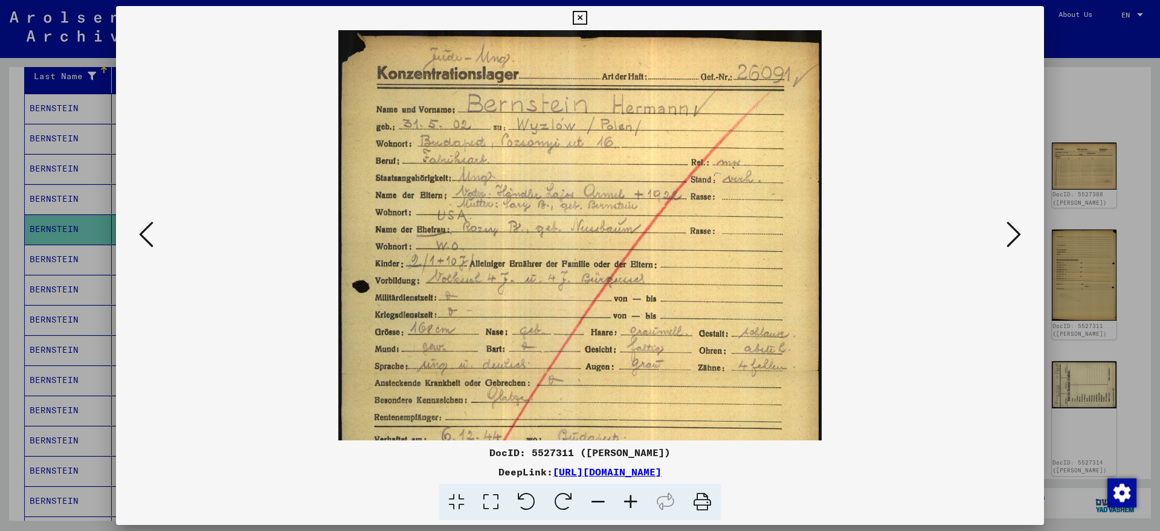
click at [633, 498] on icon at bounding box center [631, 502] width 33 height 37
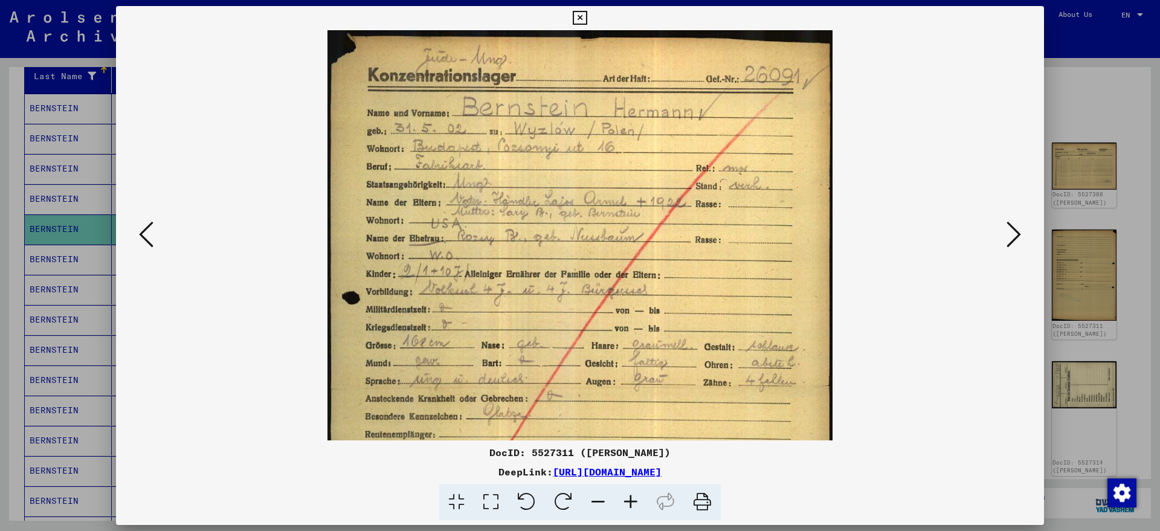
click at [631, 497] on icon at bounding box center [631, 502] width 33 height 37
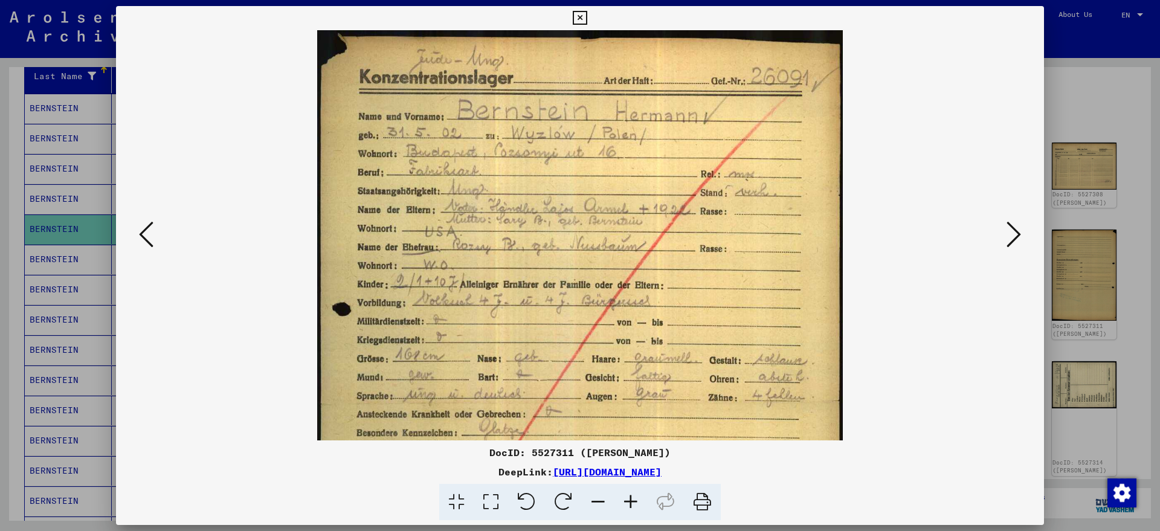
click at [630, 497] on icon at bounding box center [631, 502] width 33 height 37
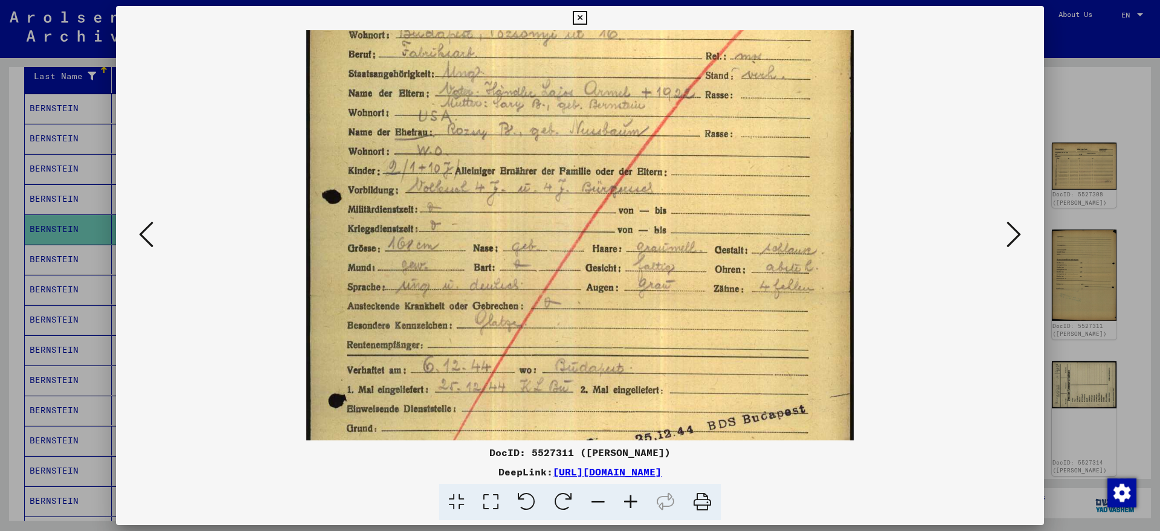
scroll to position [124, 0]
drag, startPoint x: 415, startPoint y: 331, endPoint x: 422, endPoint y: 207, distance: 124.1
click at [422, 207] on img at bounding box center [580, 292] width 548 height 773
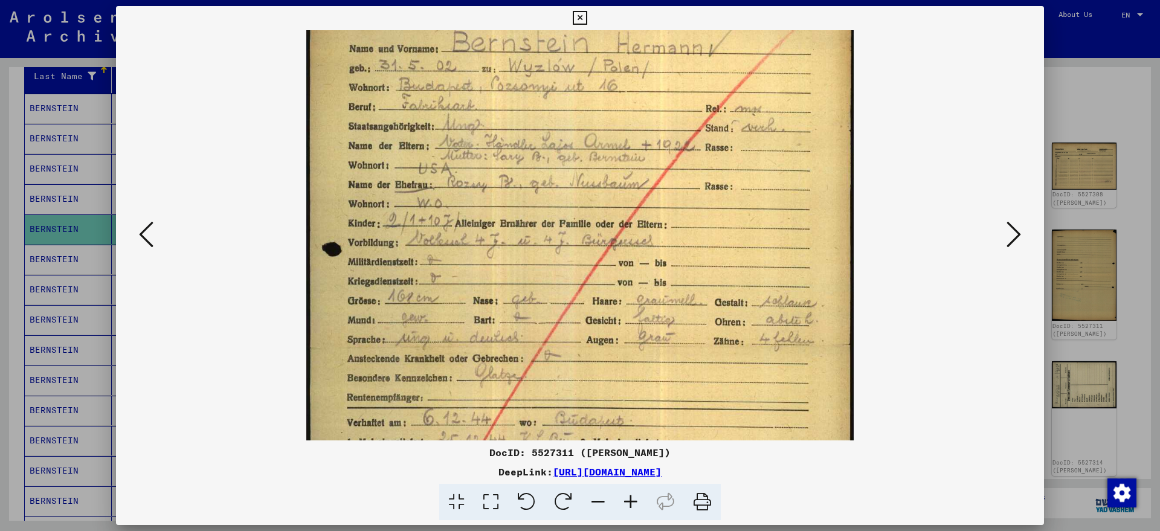
scroll to position [61, 0]
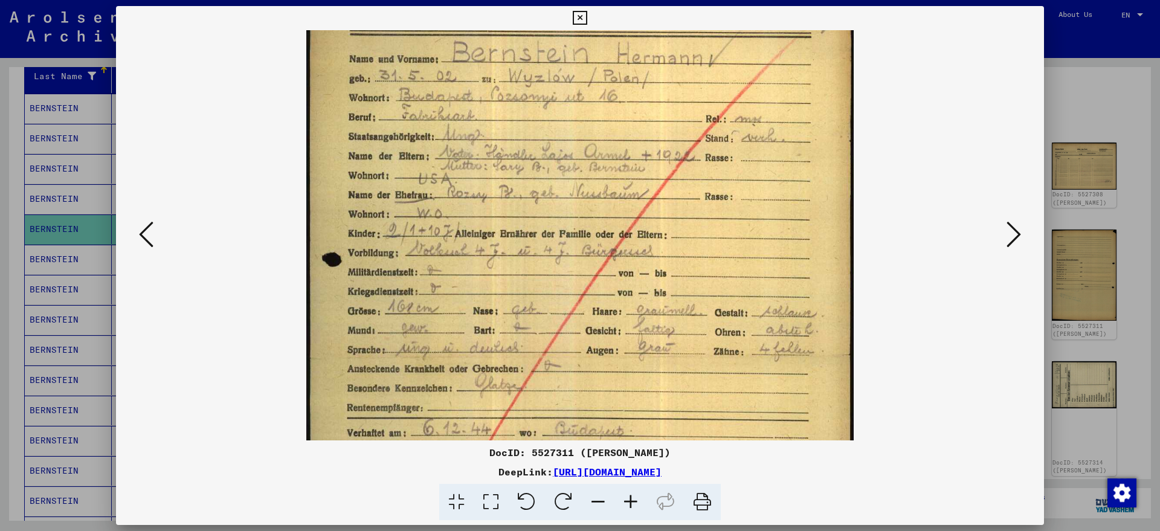
drag, startPoint x: 567, startPoint y: 331, endPoint x: 475, endPoint y: 394, distance: 111.6
click at [475, 394] on img at bounding box center [580, 355] width 548 height 773
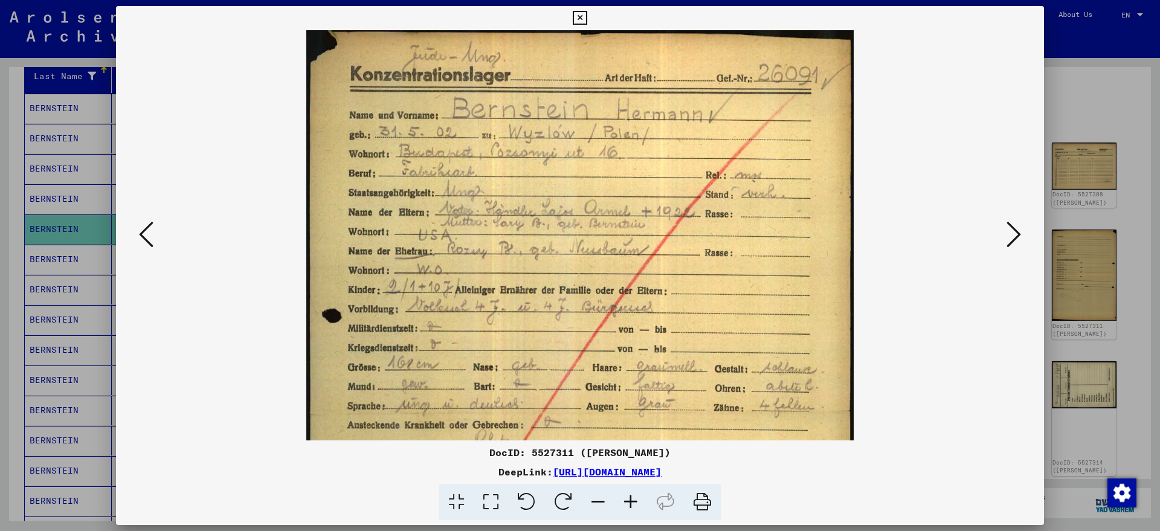
scroll to position [0, 0]
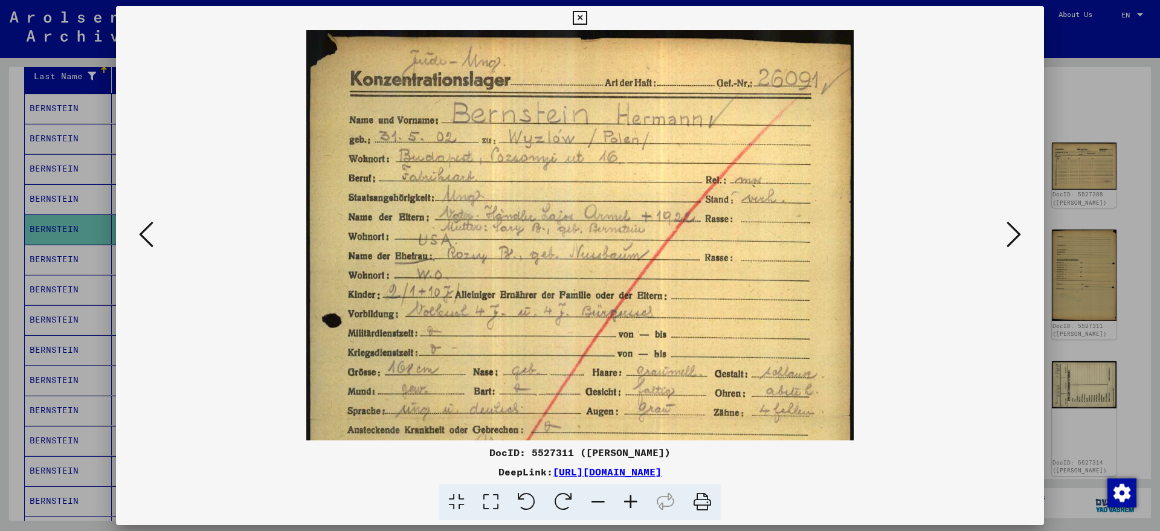
drag, startPoint x: 538, startPoint y: 158, endPoint x: 488, endPoint y: 249, distance: 104.1
click at [488, 249] on img at bounding box center [580, 416] width 548 height 773
click at [511, 251] on img at bounding box center [580, 416] width 548 height 773
click at [587, 15] on icon at bounding box center [580, 18] width 14 height 15
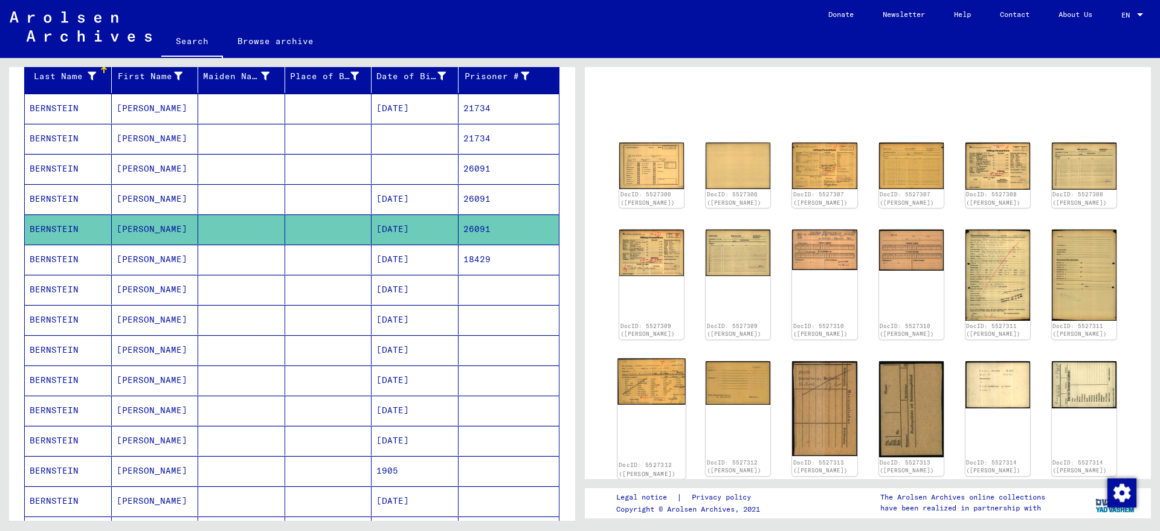
click at [637, 395] on img at bounding box center [652, 381] width 68 height 47
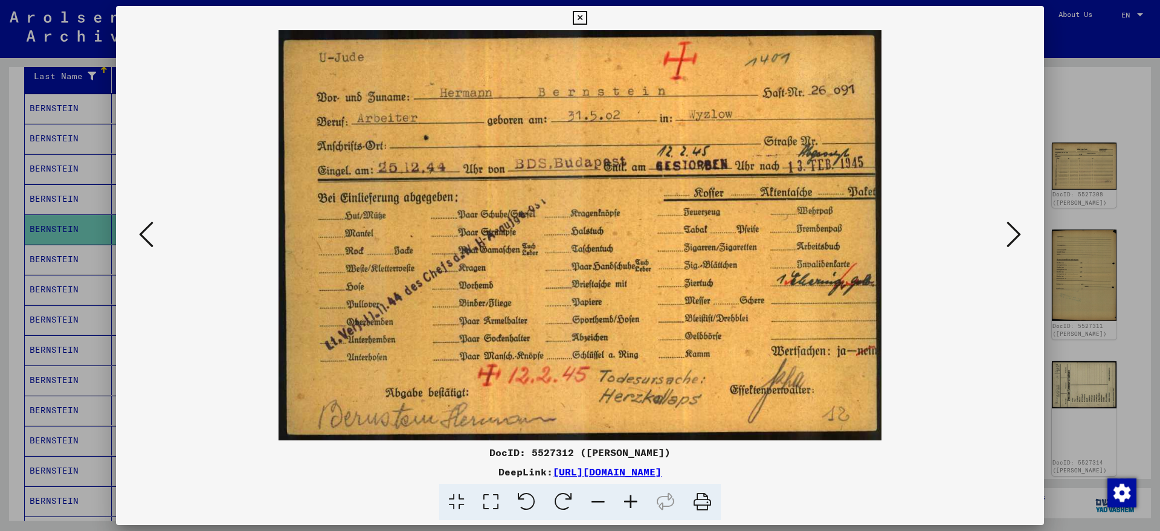
click at [637, 395] on img at bounding box center [580, 235] width 846 height 410
click at [1006, 236] on button at bounding box center [1014, 235] width 22 height 34
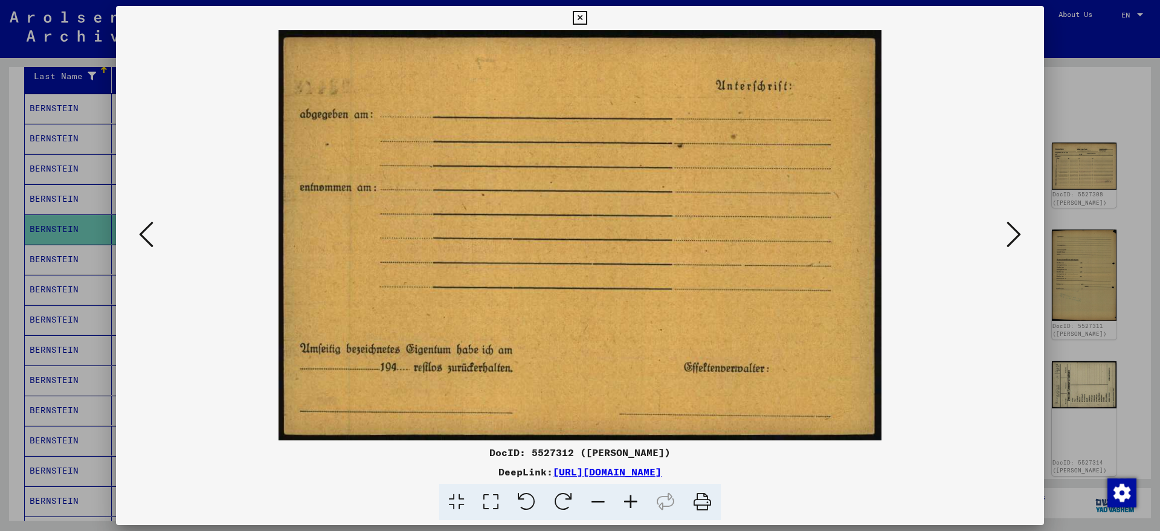
click at [1006, 236] on button at bounding box center [1014, 235] width 22 height 34
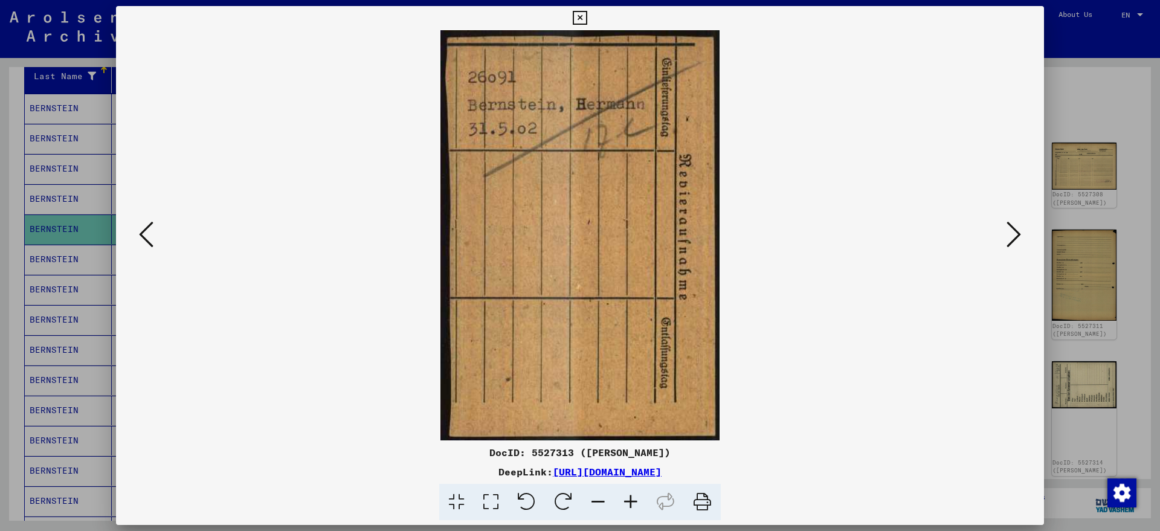
click at [1006, 236] on button at bounding box center [1014, 235] width 22 height 34
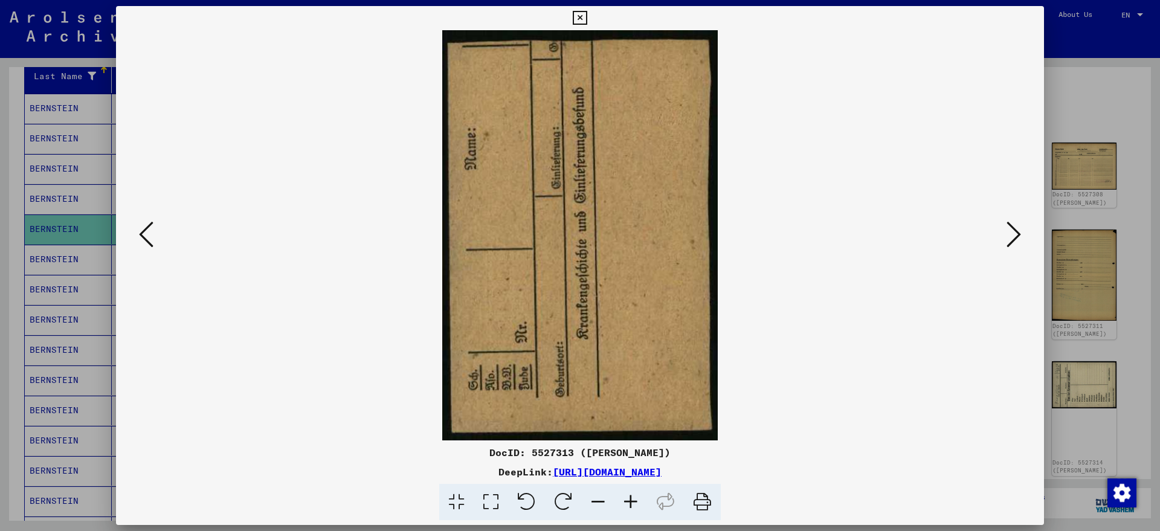
click at [1005, 238] on button at bounding box center [1014, 235] width 22 height 34
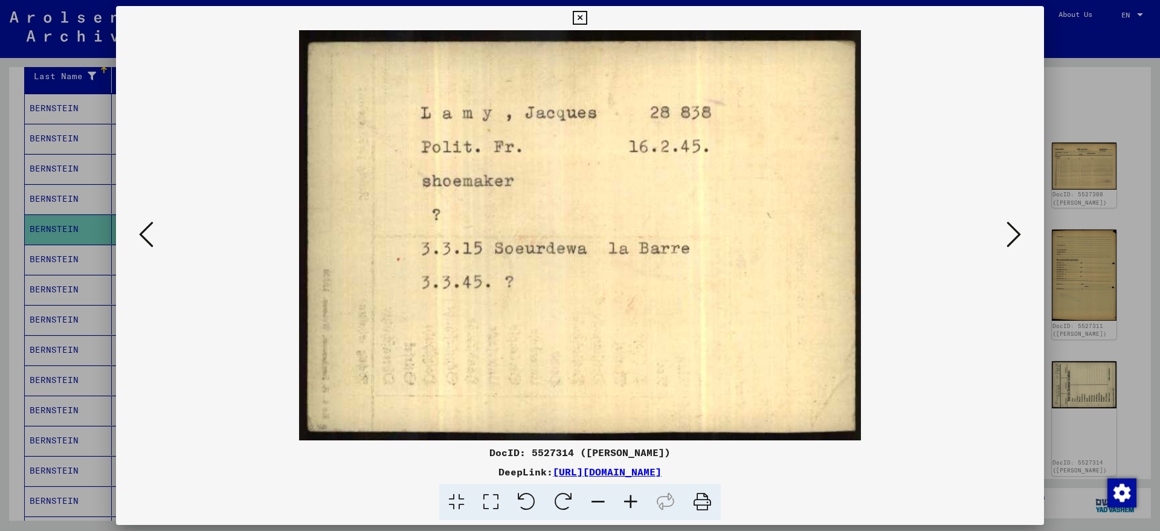
click at [1005, 238] on button at bounding box center [1014, 235] width 22 height 34
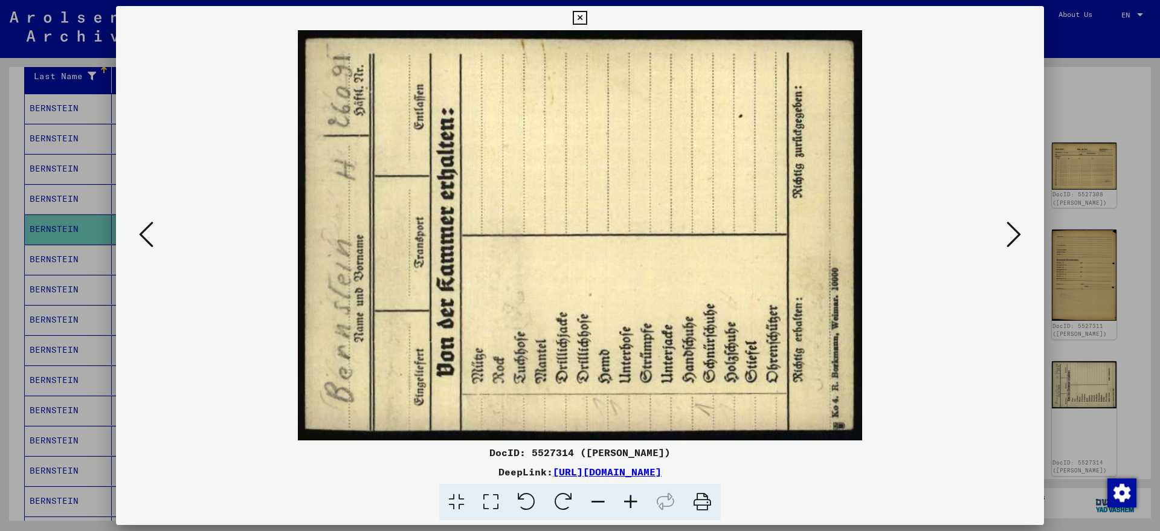
click at [1005, 238] on button at bounding box center [1014, 235] width 22 height 34
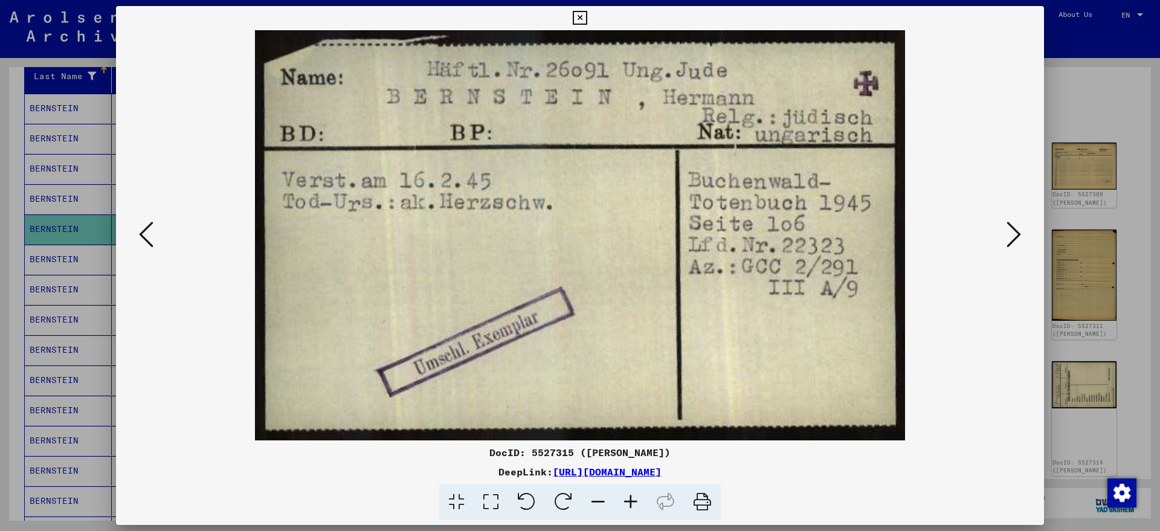
click at [1005, 238] on button at bounding box center [1014, 235] width 22 height 34
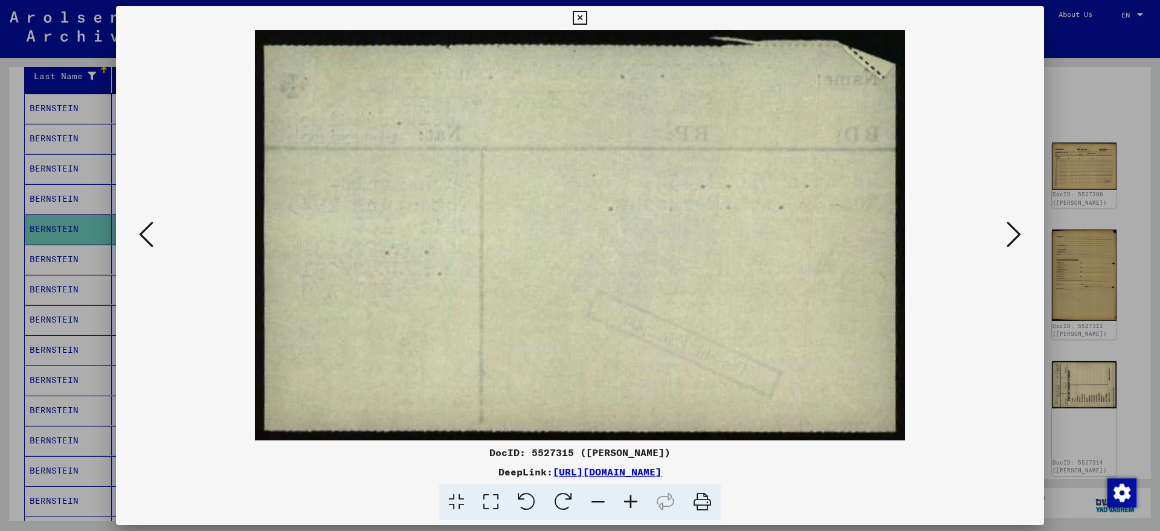
click at [1005, 238] on button at bounding box center [1014, 235] width 22 height 34
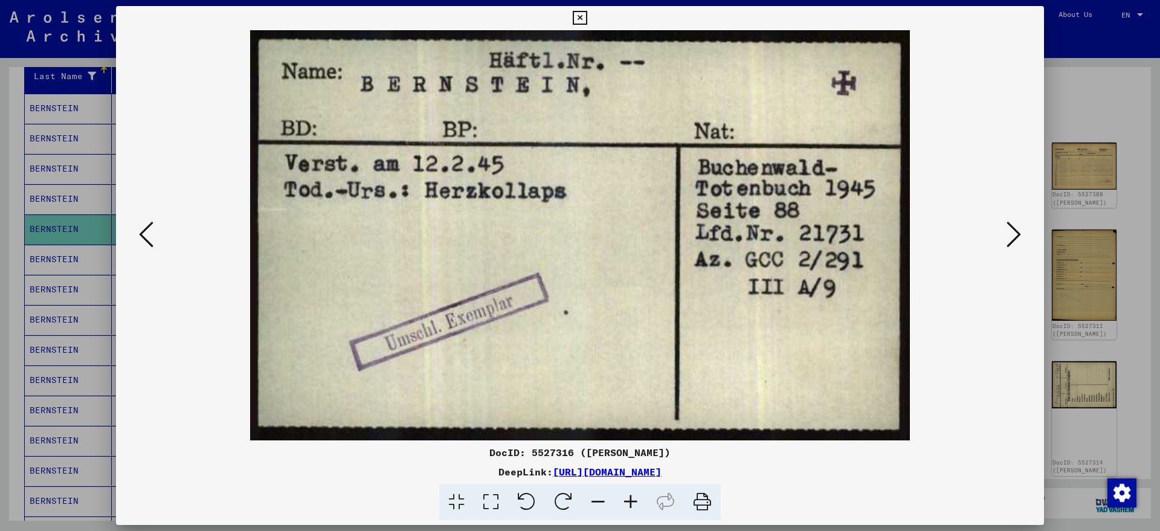
click at [1005, 238] on button at bounding box center [1014, 235] width 22 height 34
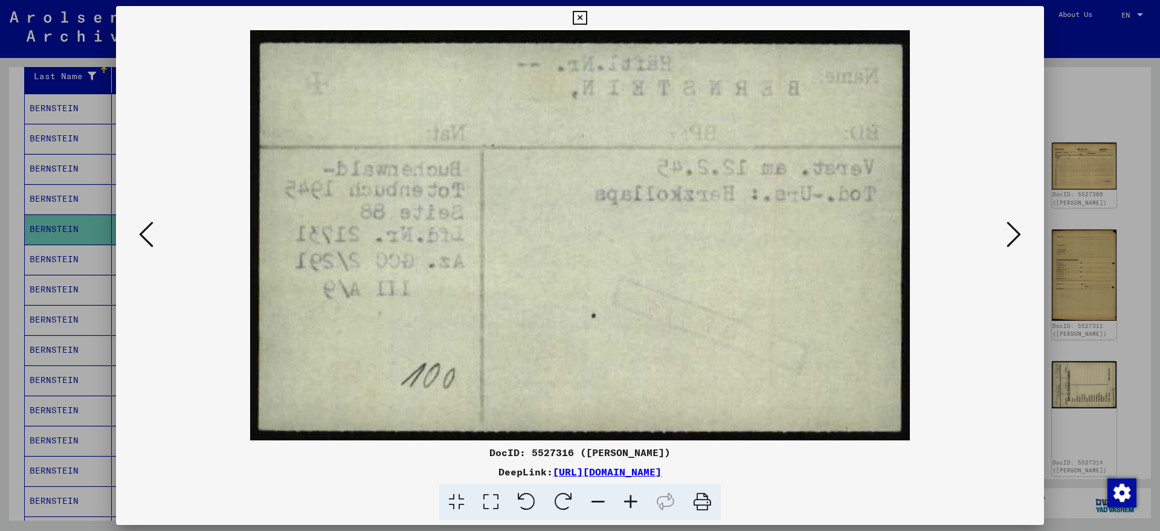
click at [1005, 238] on button at bounding box center [1014, 235] width 22 height 34
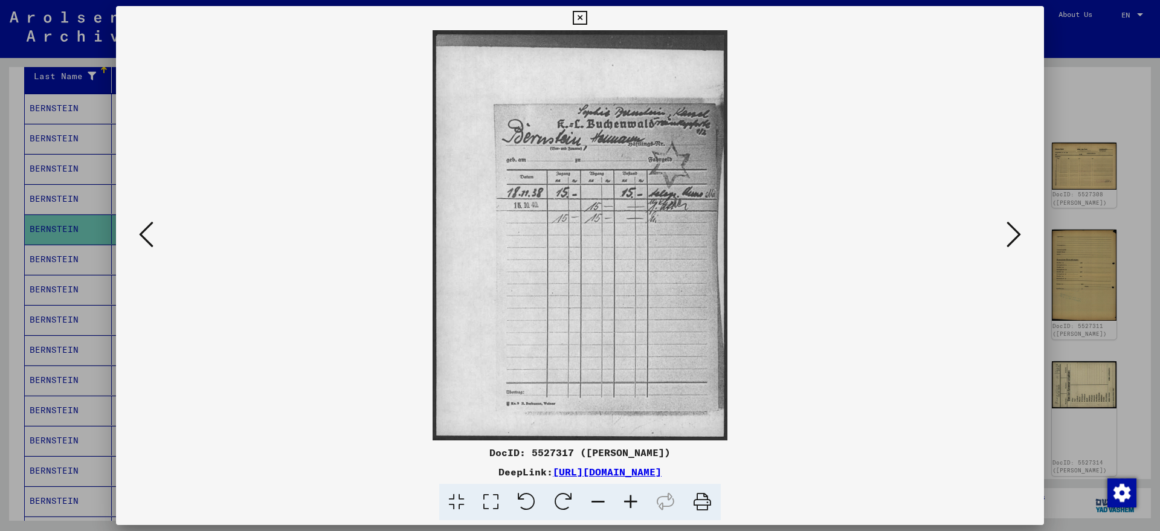
click at [1005, 238] on button at bounding box center [1014, 235] width 22 height 34
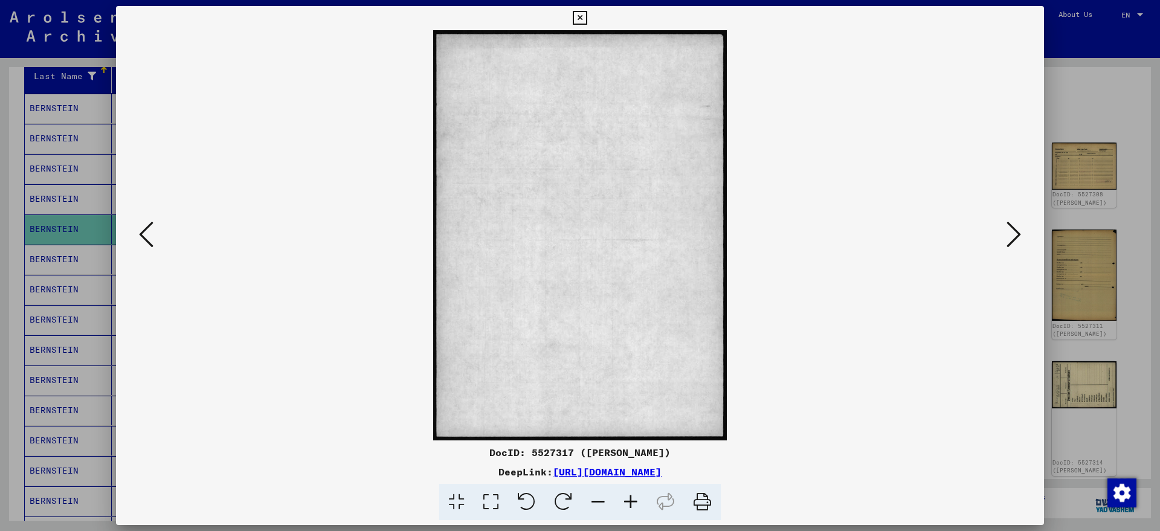
click at [1005, 238] on button at bounding box center [1014, 235] width 22 height 34
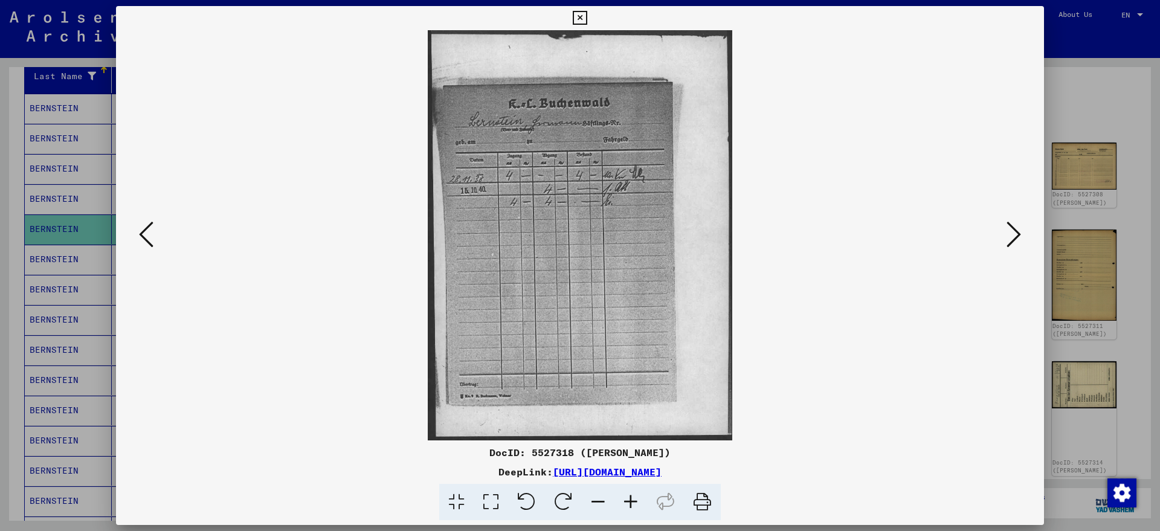
click at [1005, 238] on button at bounding box center [1014, 235] width 22 height 34
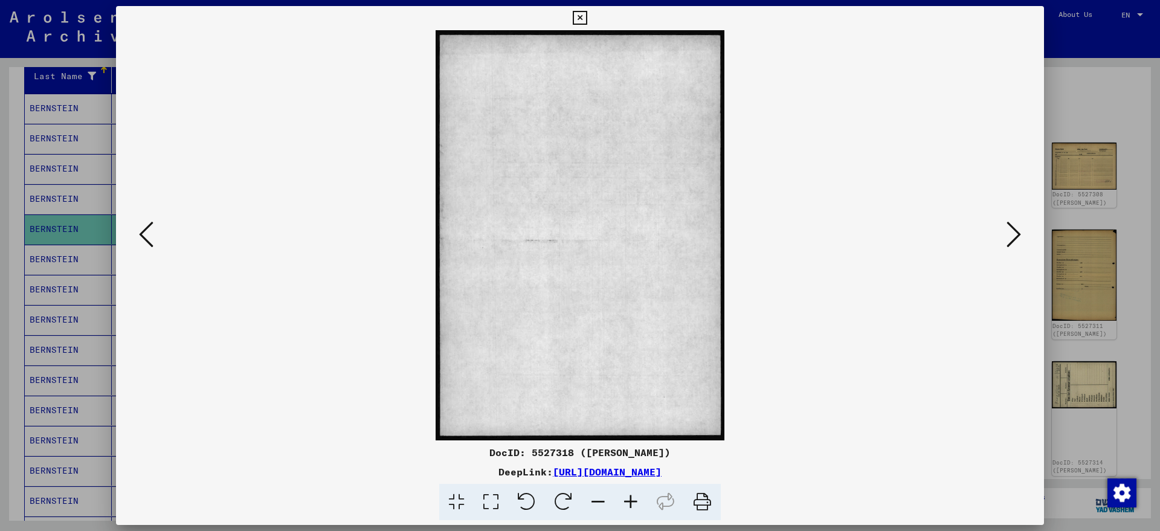
click at [1005, 238] on button at bounding box center [1014, 235] width 22 height 34
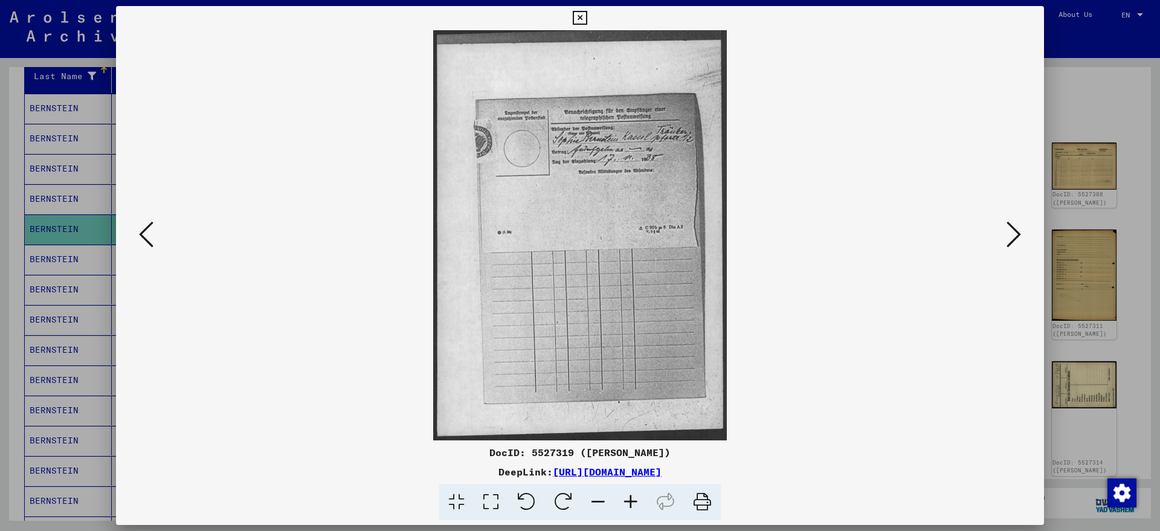
click at [1005, 238] on button at bounding box center [1014, 235] width 22 height 34
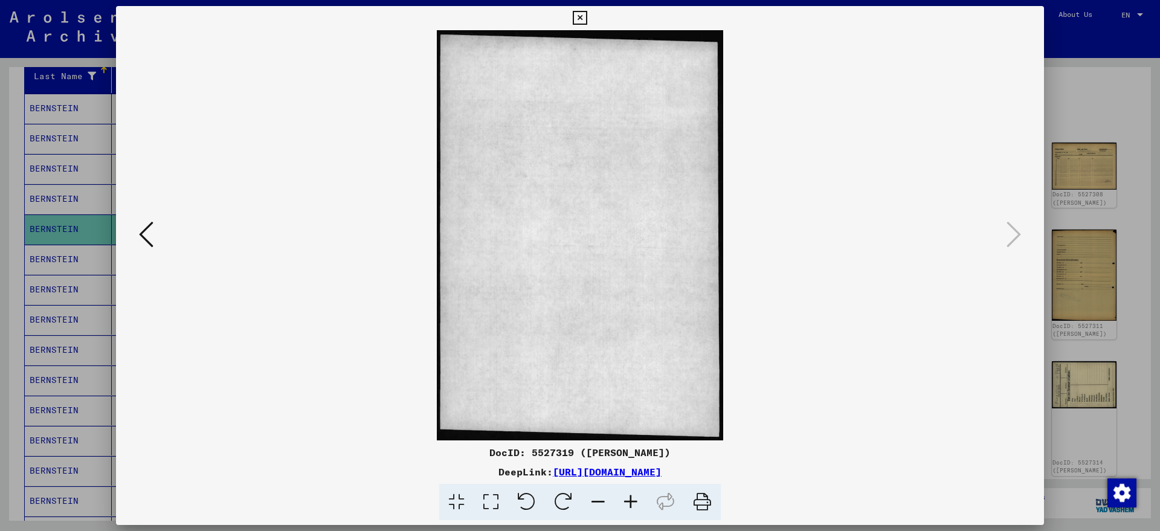
click at [585, 18] on icon at bounding box center [580, 18] width 14 height 15
